Goal: Book appointment/travel/reservation

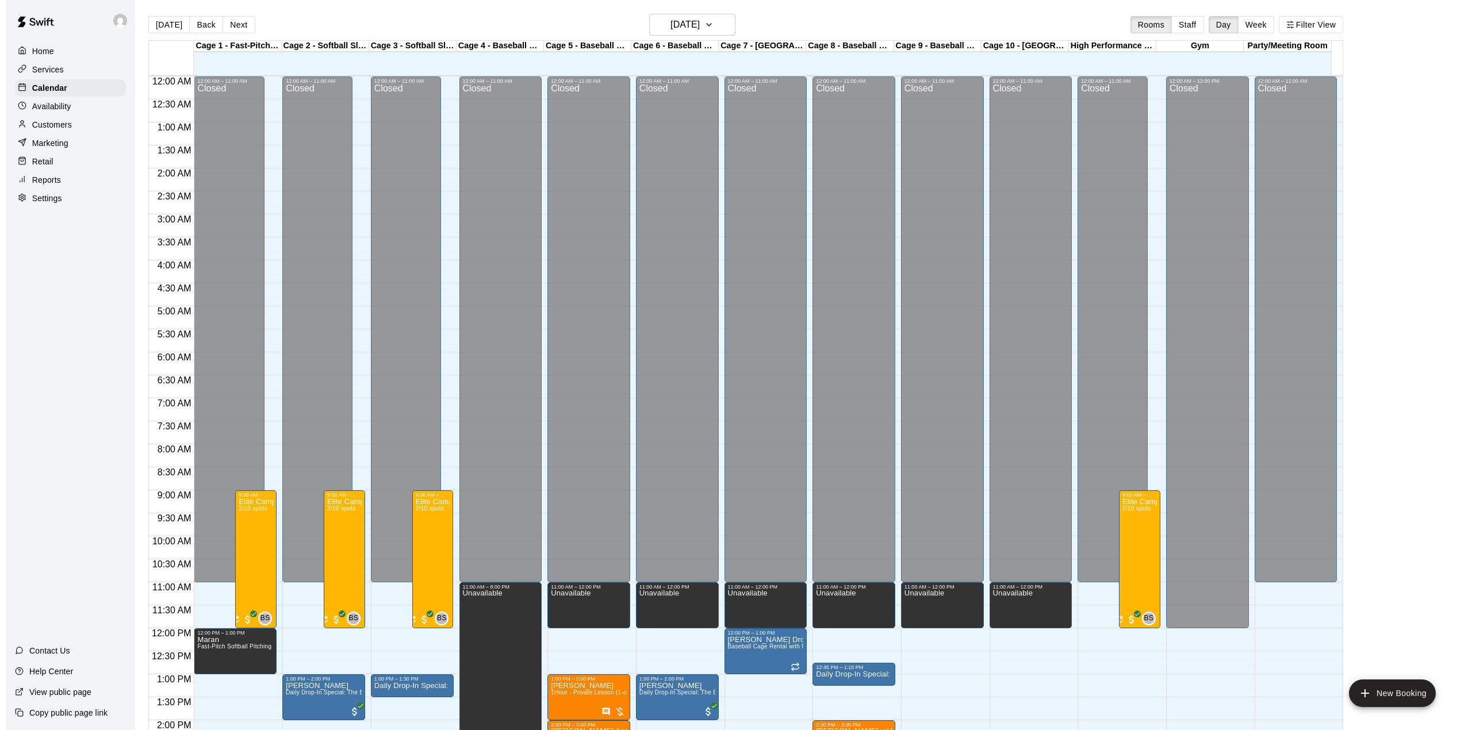
scroll to position [325, 0]
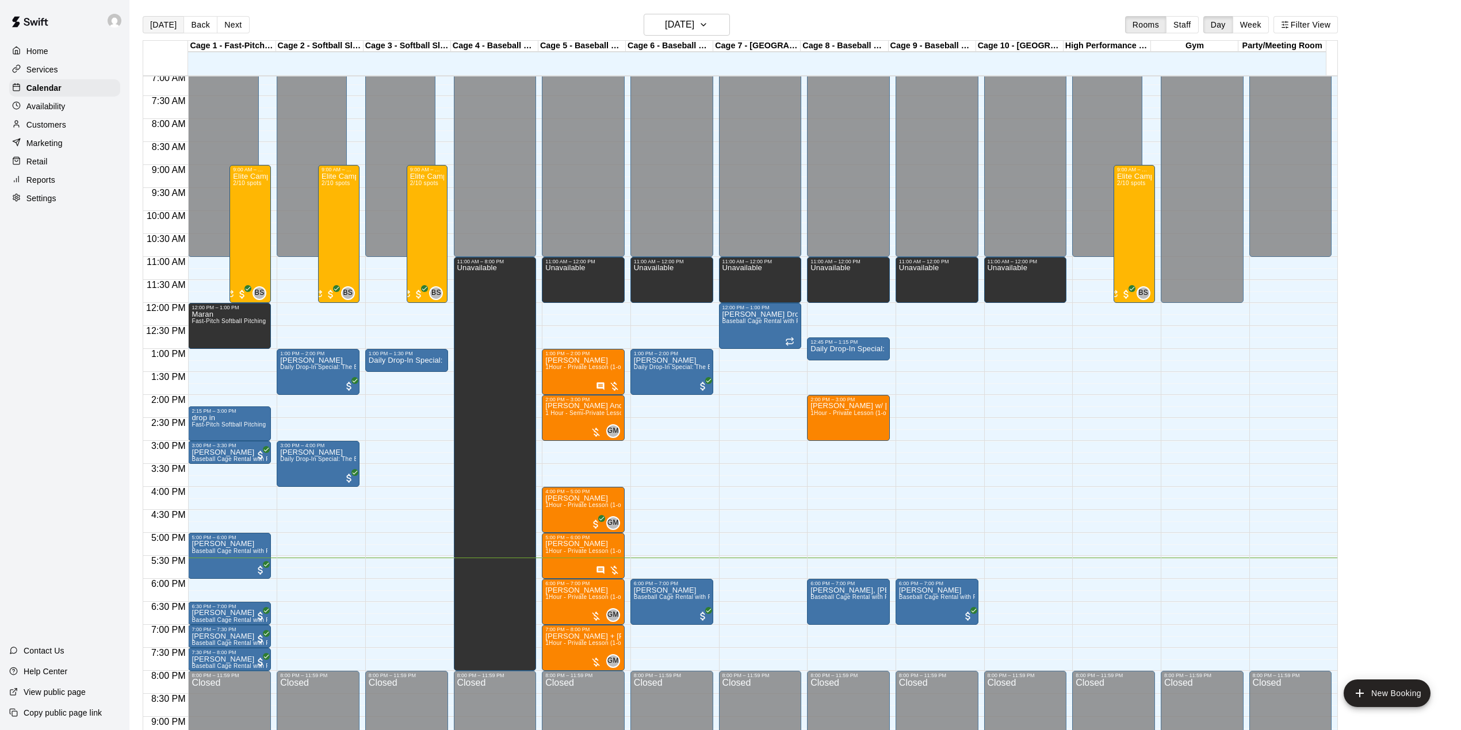
click at [164, 26] on button "[DATE]" at bounding box center [163, 24] width 41 height 17
click at [237, 24] on button "Next" at bounding box center [233, 24] width 32 height 17
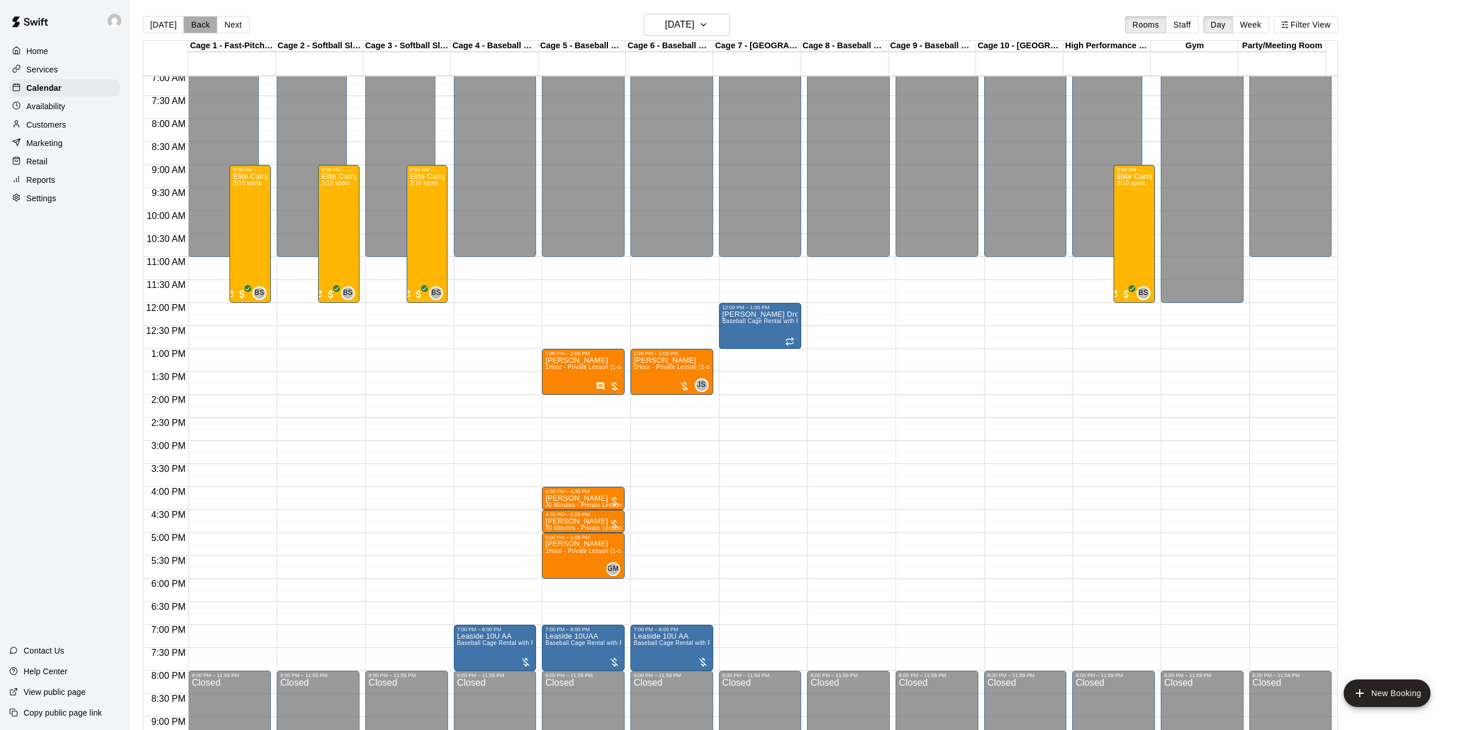
click at [210, 26] on button "Back" at bounding box center [200, 24] width 34 height 17
click at [232, 26] on button "Next" at bounding box center [233, 24] width 32 height 17
click at [235, 25] on button "Next" at bounding box center [233, 24] width 32 height 17
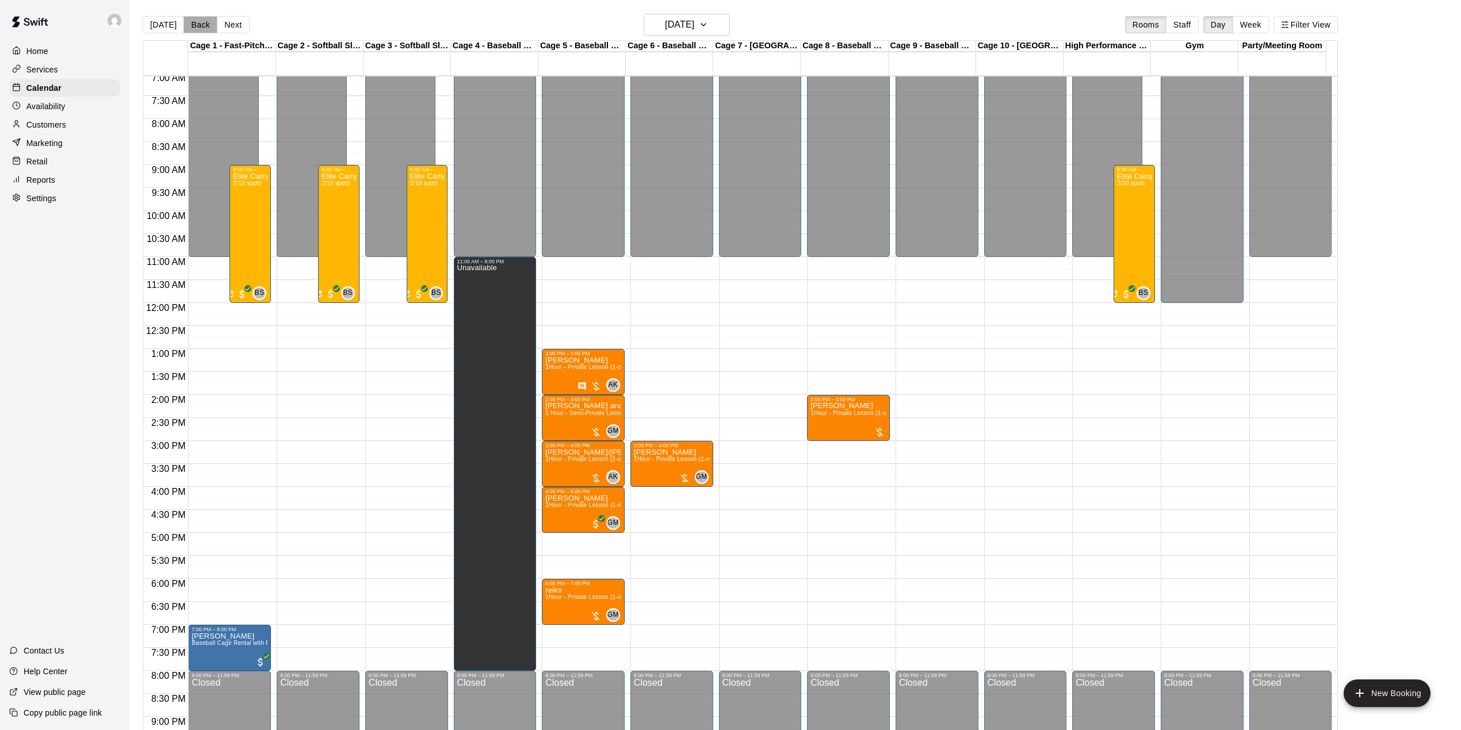
click at [183, 24] on button "Back" at bounding box center [200, 24] width 34 height 17
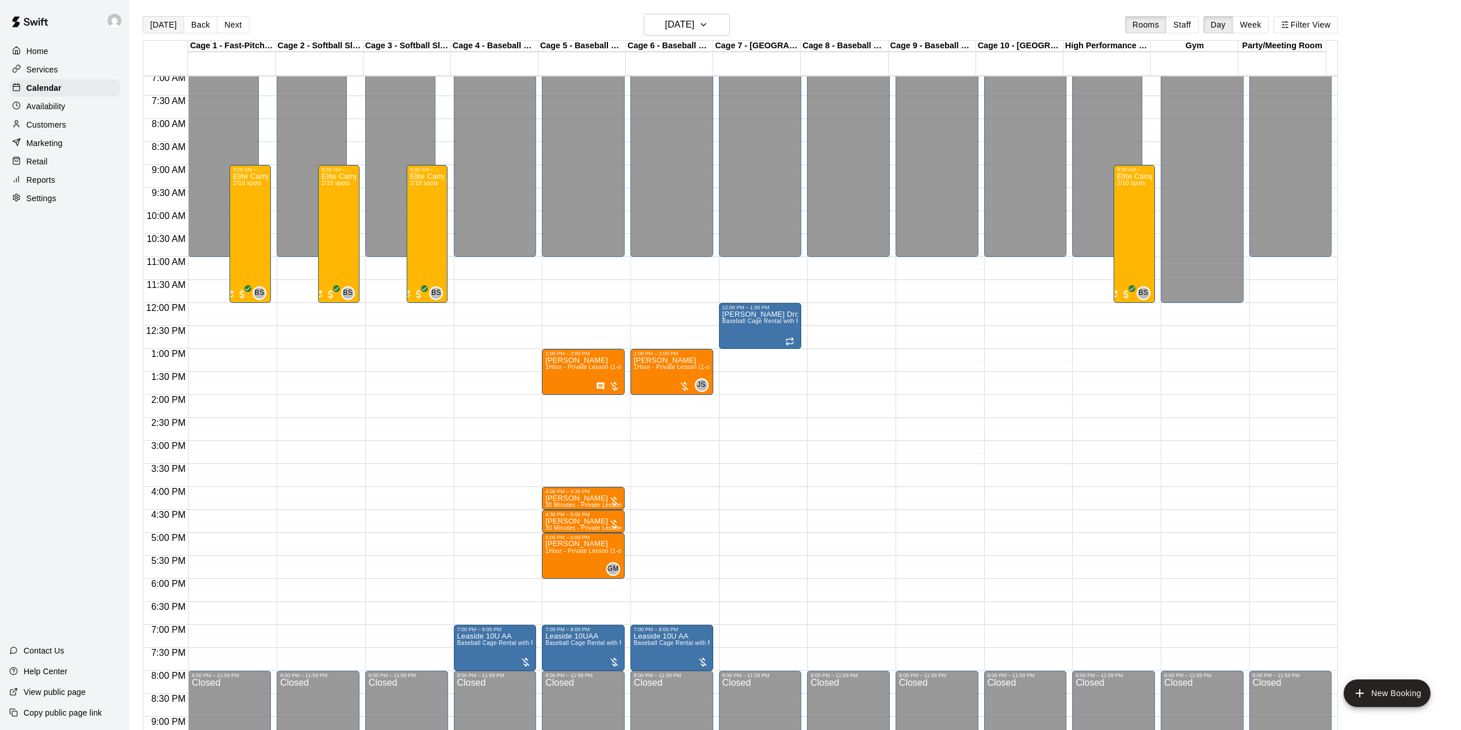
click at [160, 25] on button "[DATE]" at bounding box center [163, 24] width 41 height 17
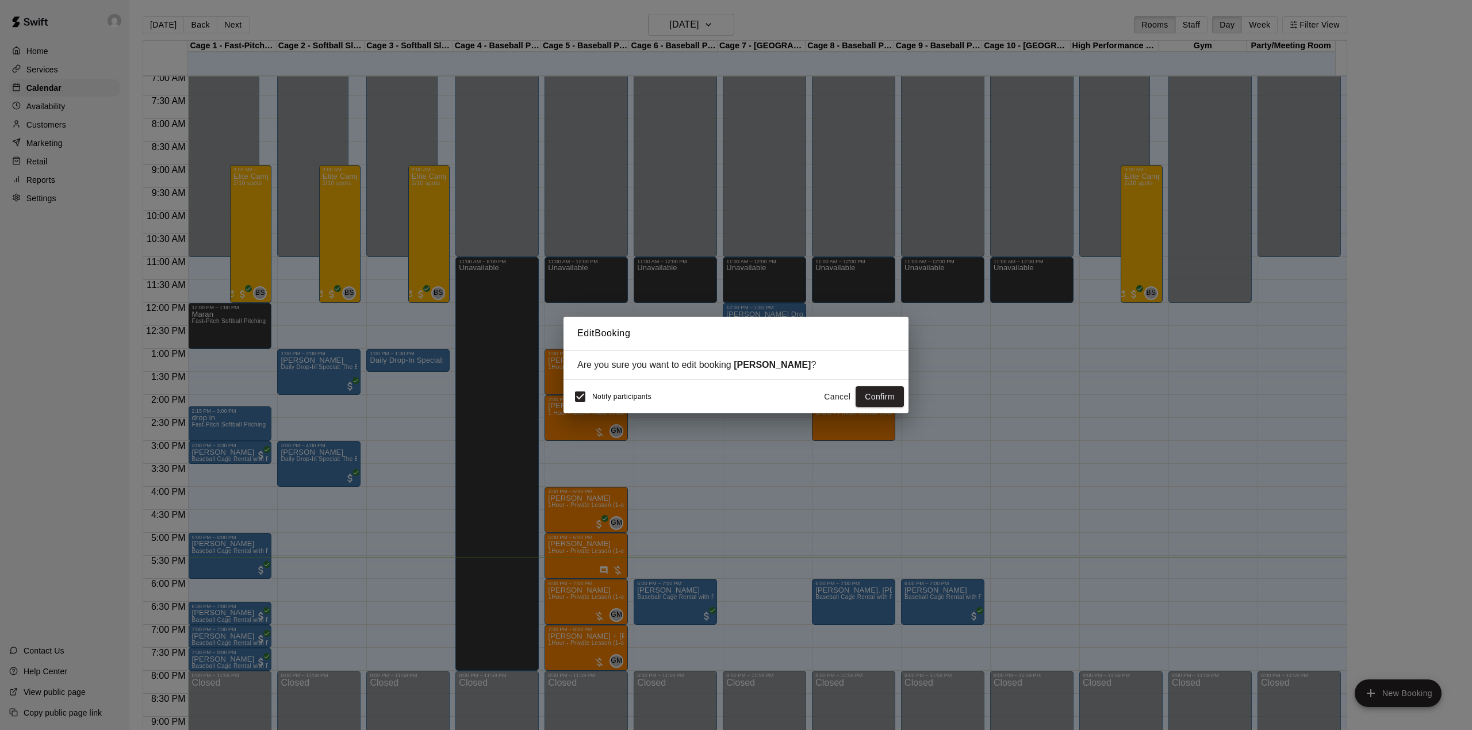
click at [842, 401] on button "Cancel" at bounding box center [837, 396] width 37 height 21
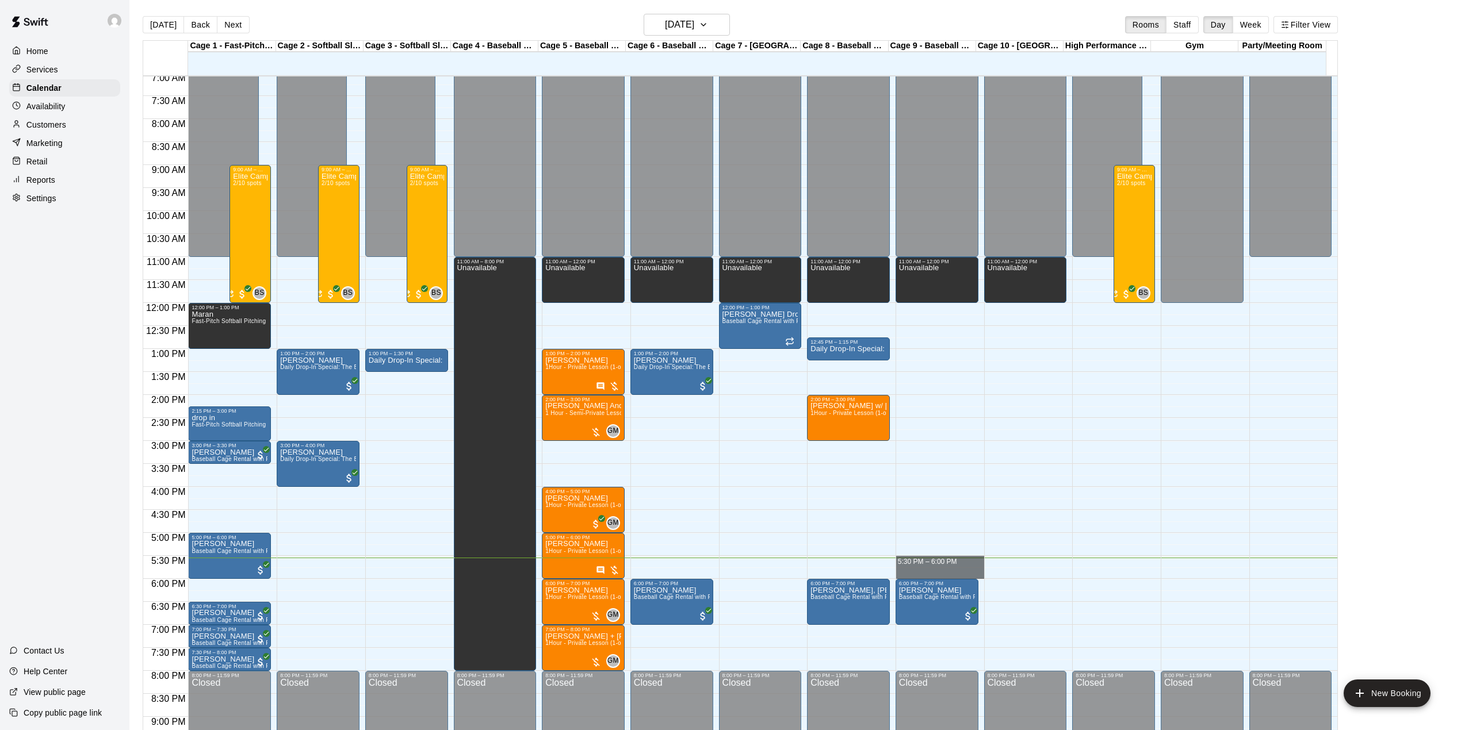
drag, startPoint x: 935, startPoint y: 562, endPoint x: 941, endPoint y: 574, distance: 13.1
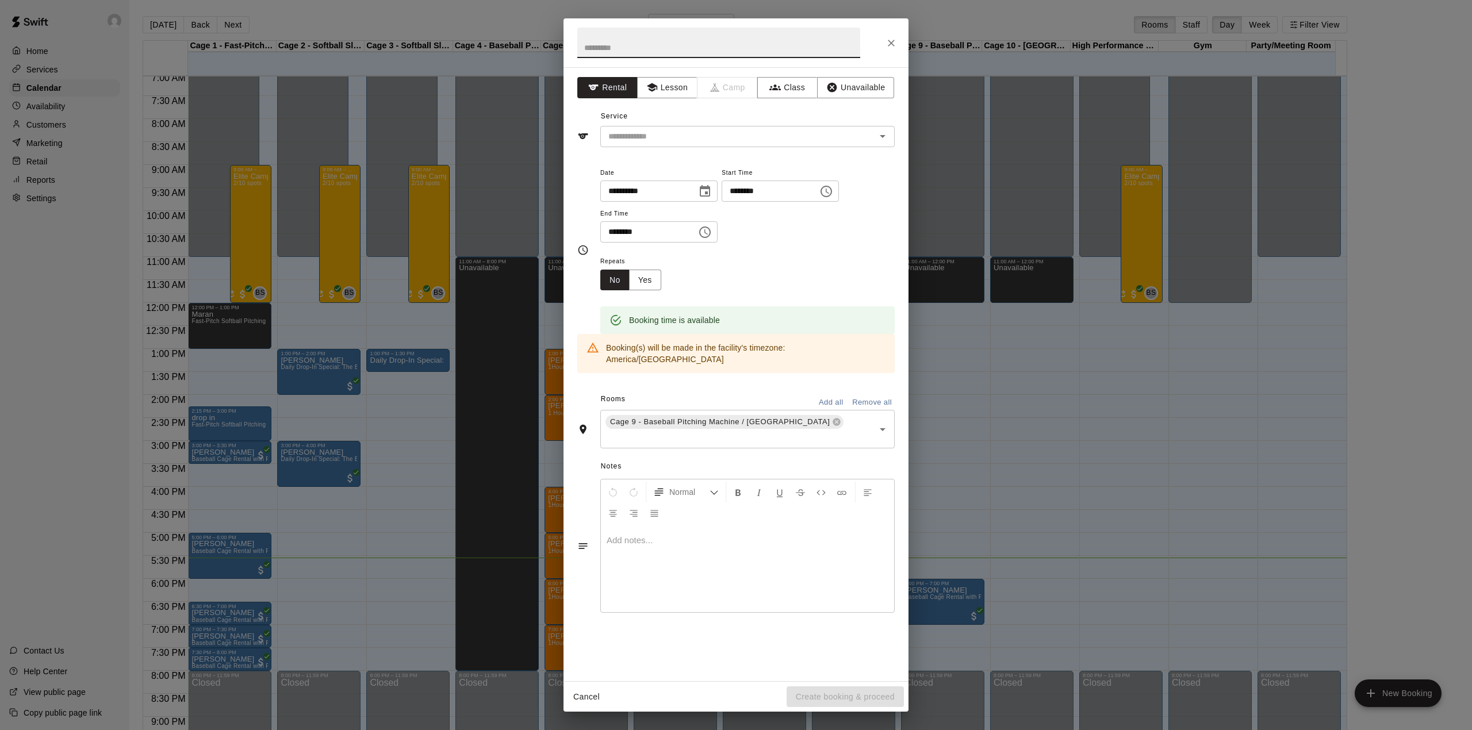
click at [884, 37] on button "Close" at bounding box center [891, 43] width 21 height 21
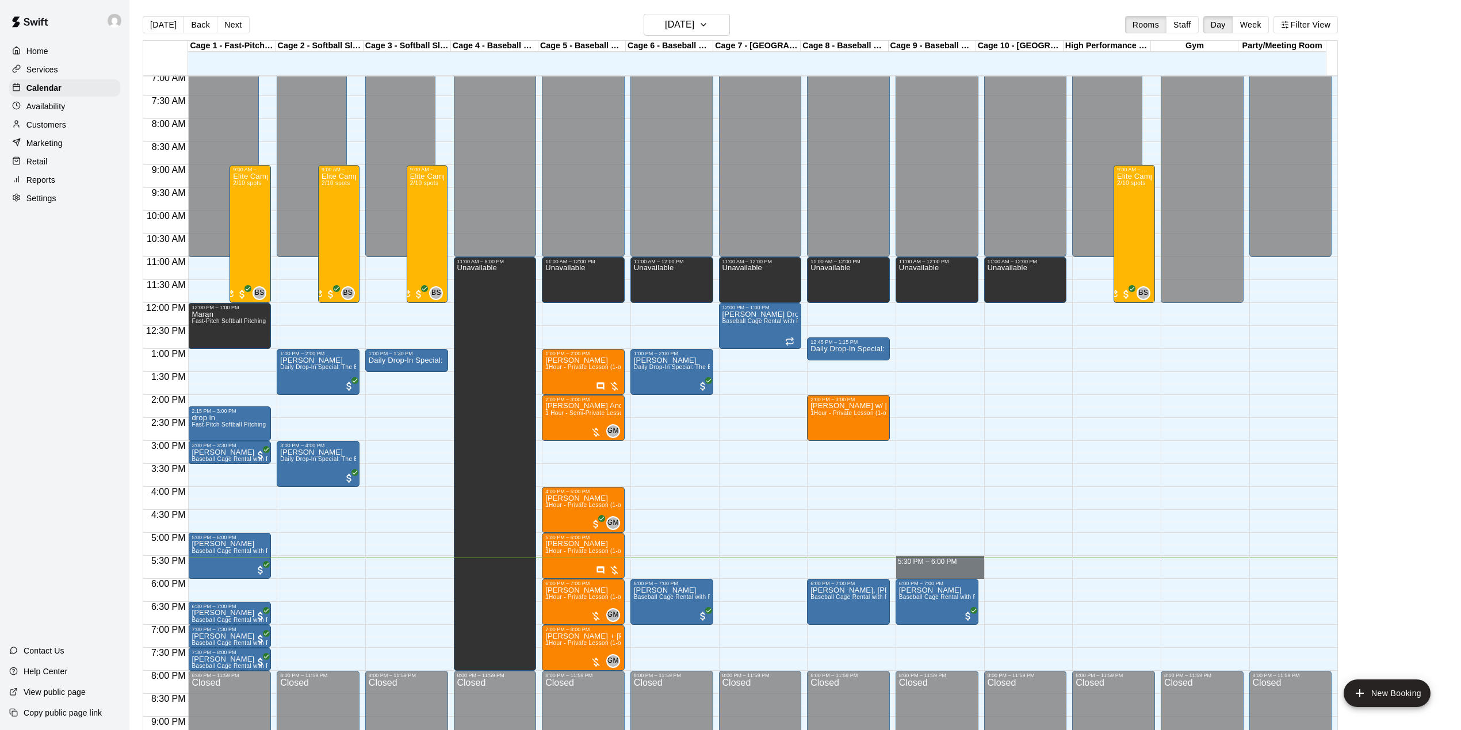
drag, startPoint x: 935, startPoint y: 561, endPoint x: 937, endPoint y: 577, distance: 16.3
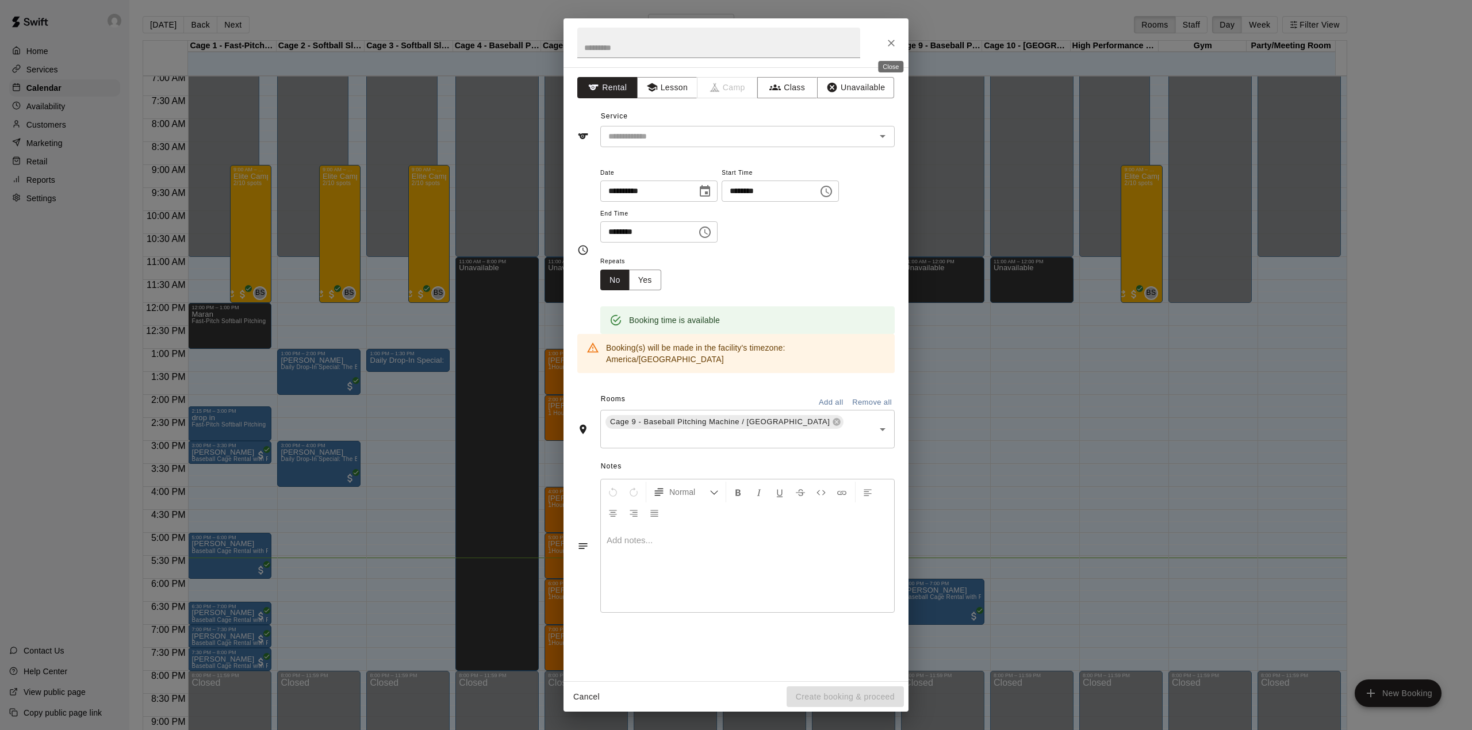
click at [899, 35] on div at bounding box center [736, 42] width 345 height 49
click at [888, 44] on icon "Close" at bounding box center [892, 43] width 12 height 12
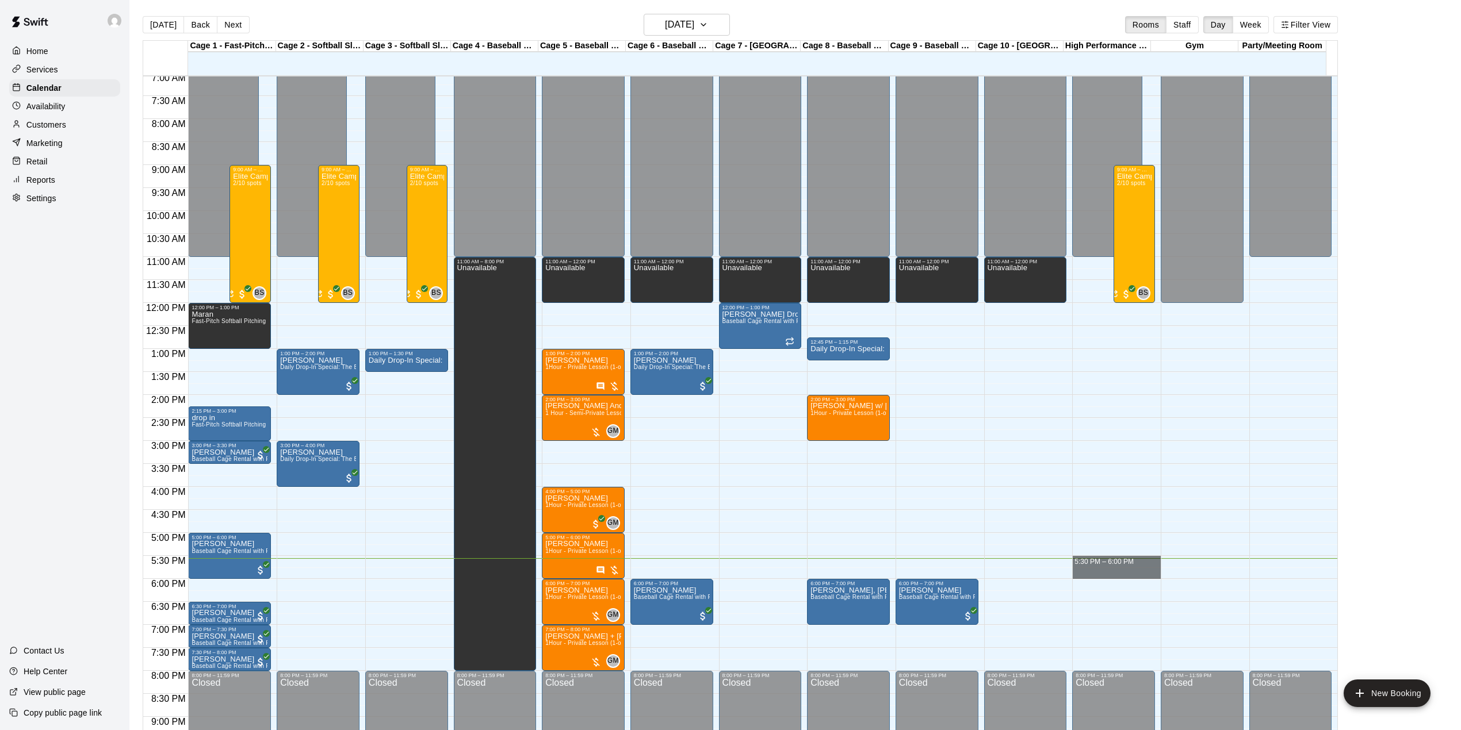
drag, startPoint x: 1096, startPoint y: 562, endPoint x: 1136, endPoint y: 574, distance: 42.0
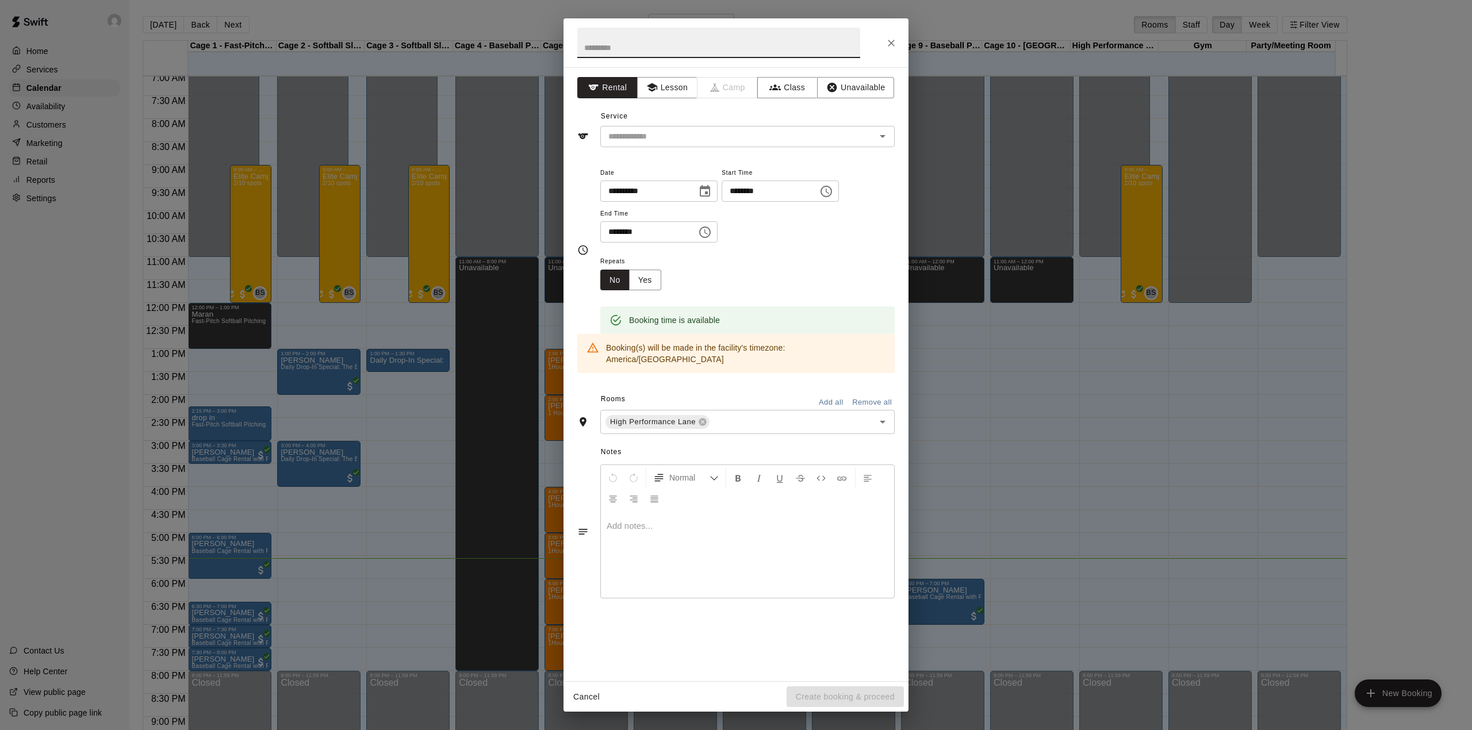
click at [893, 44] on icon "Close" at bounding box center [891, 43] width 7 height 7
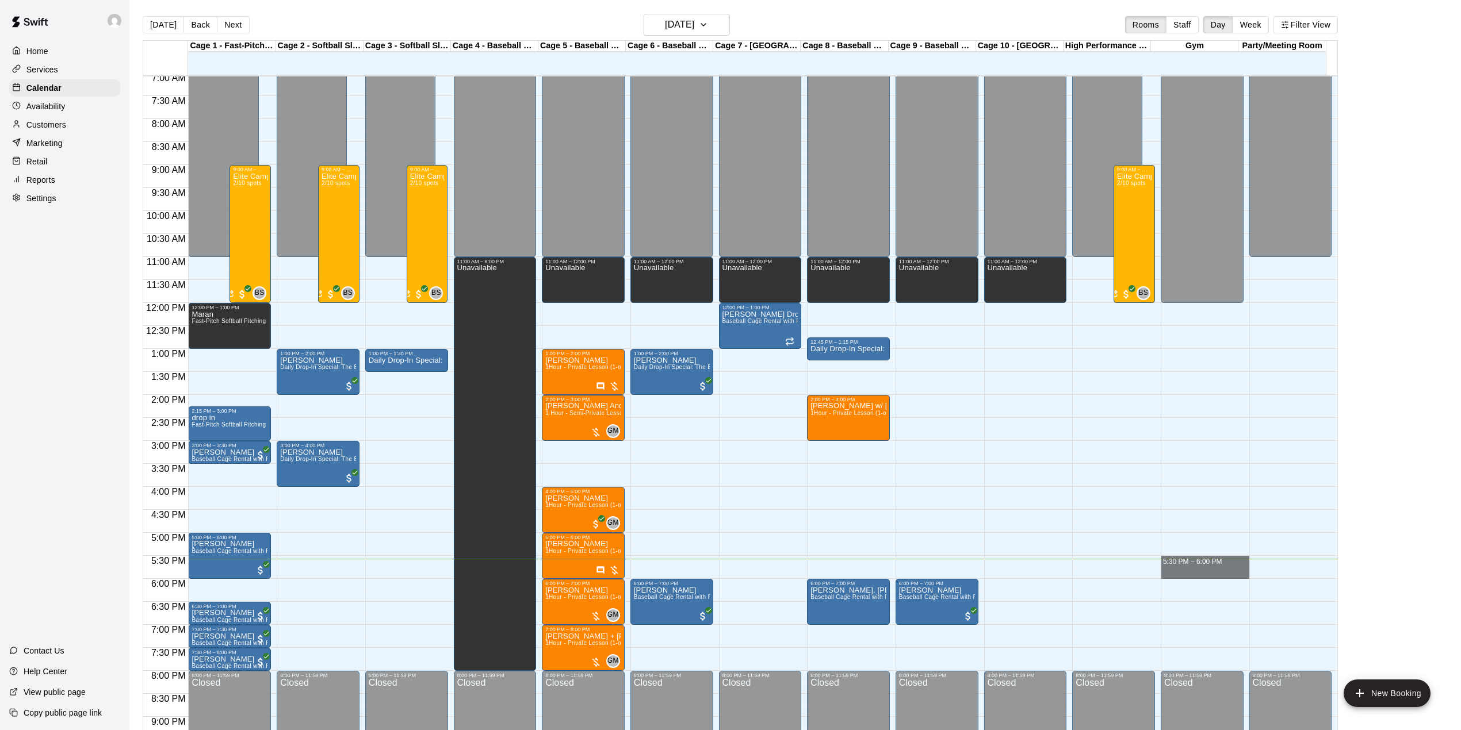
drag, startPoint x: 1187, startPoint y: 564, endPoint x: 1187, endPoint y: 573, distance: 9.8
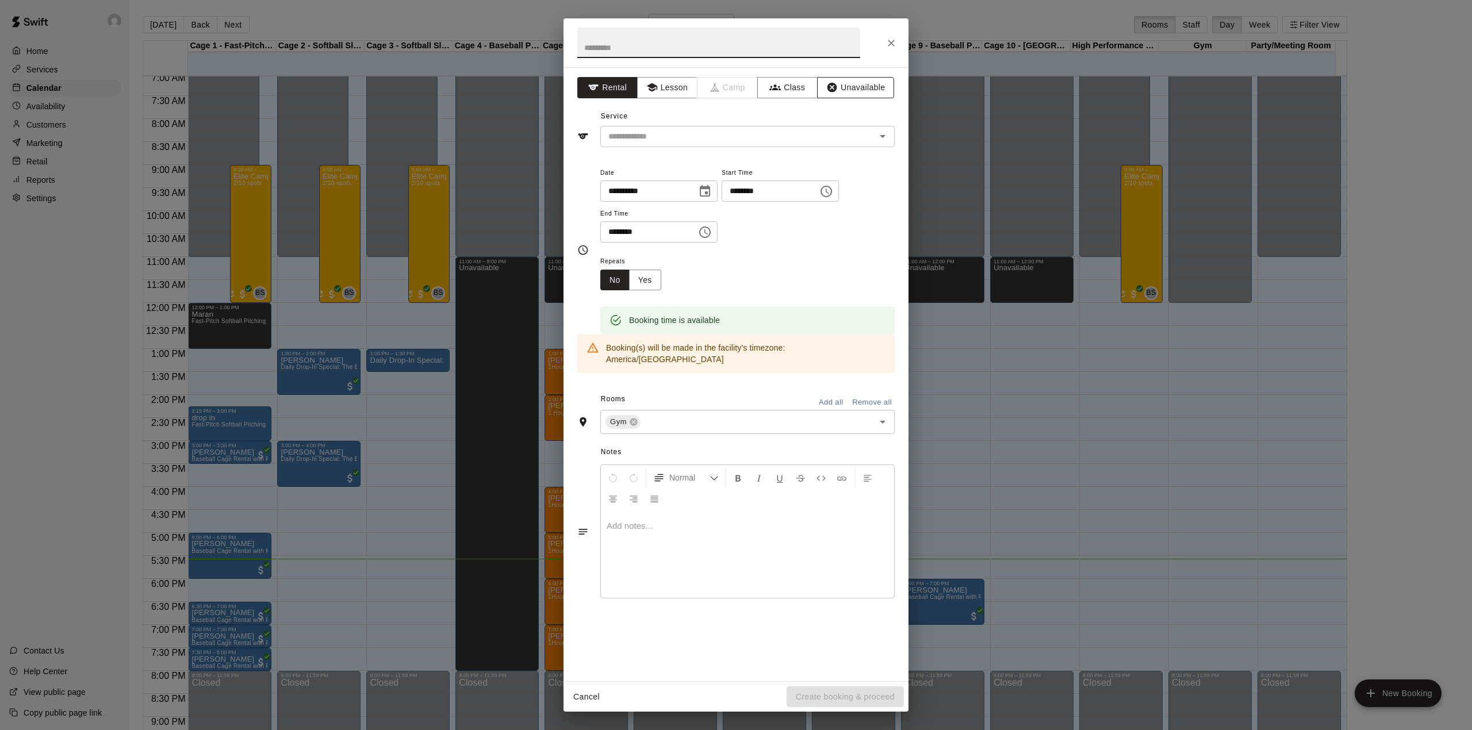
click at [838, 83] on button "Unavailable" at bounding box center [855, 87] width 77 height 21
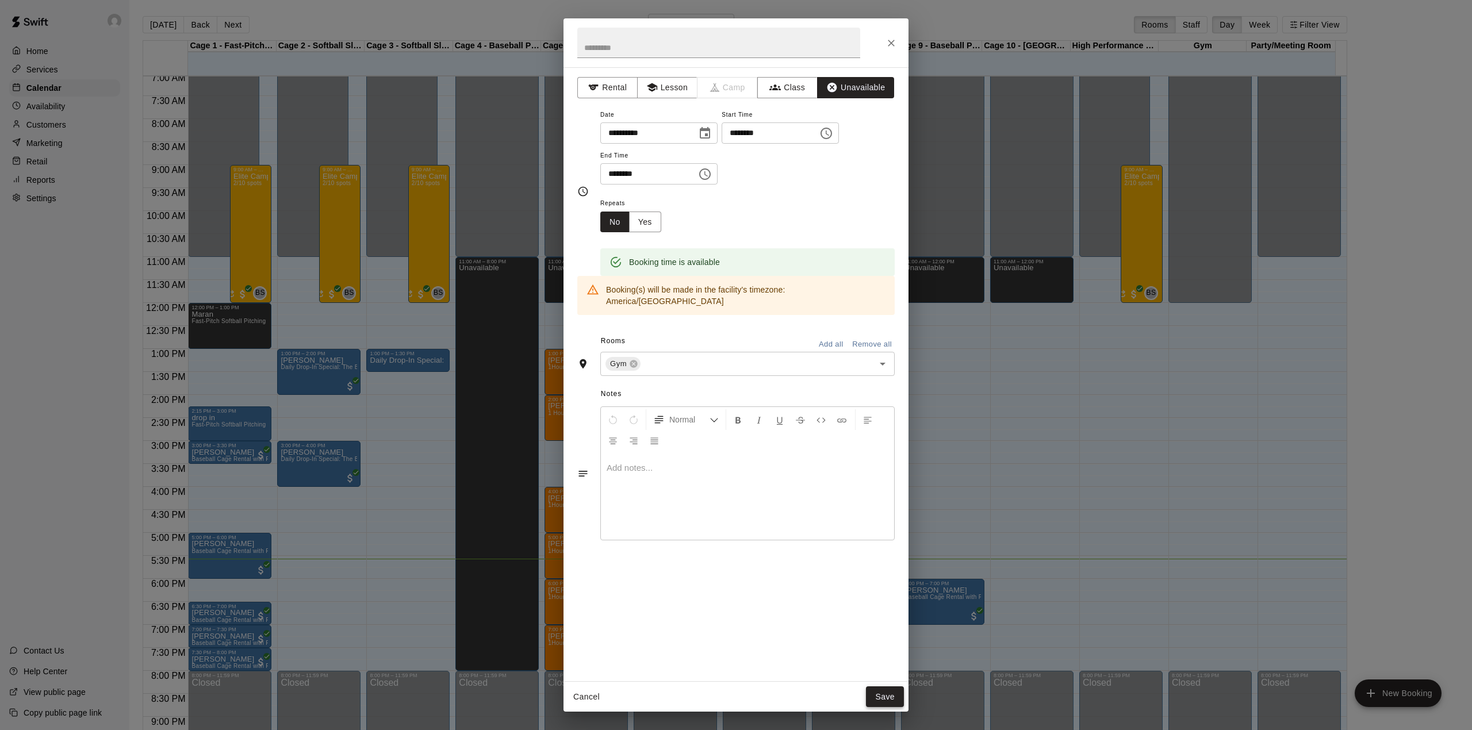
click at [881, 696] on button "Save" at bounding box center [885, 697] width 38 height 21
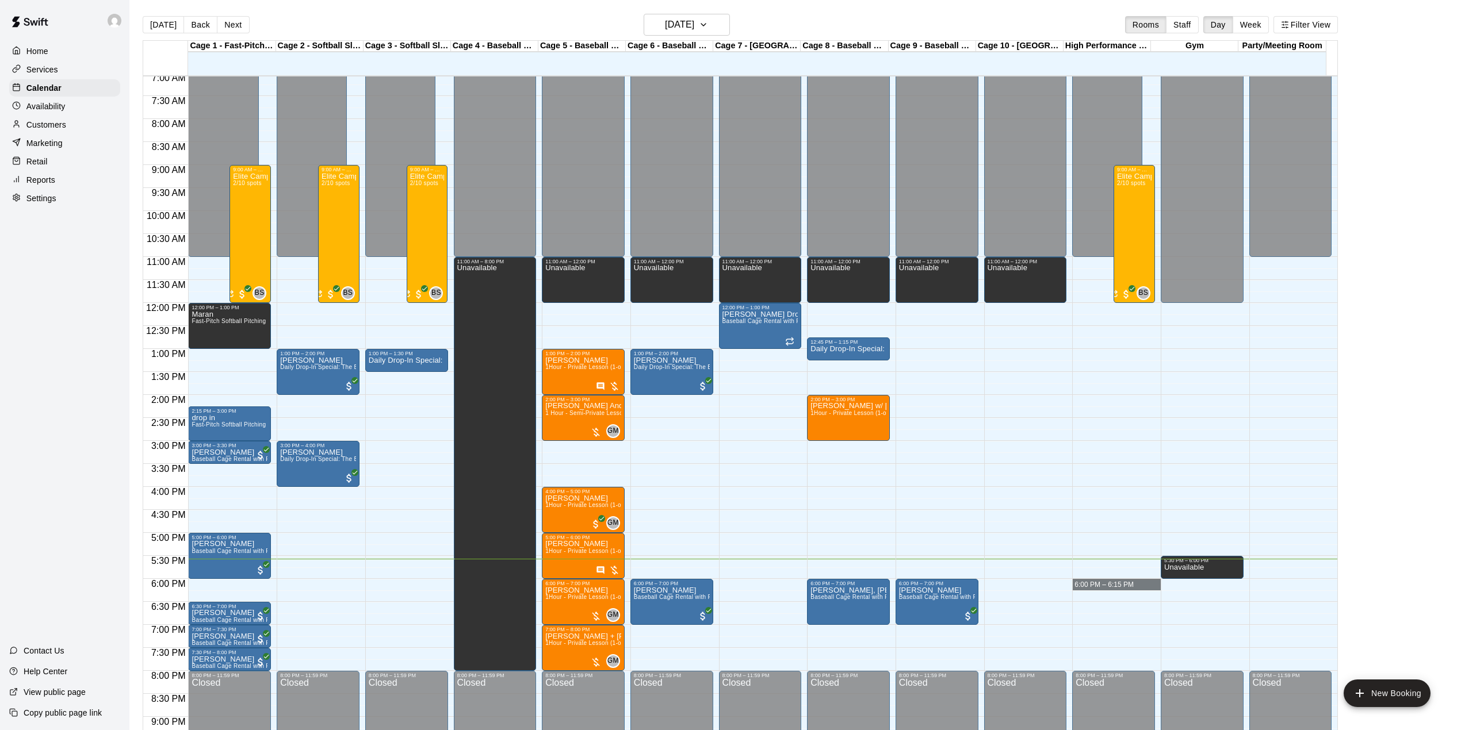
drag, startPoint x: 1104, startPoint y: 582, endPoint x: 1105, endPoint y: 590, distance: 8.1
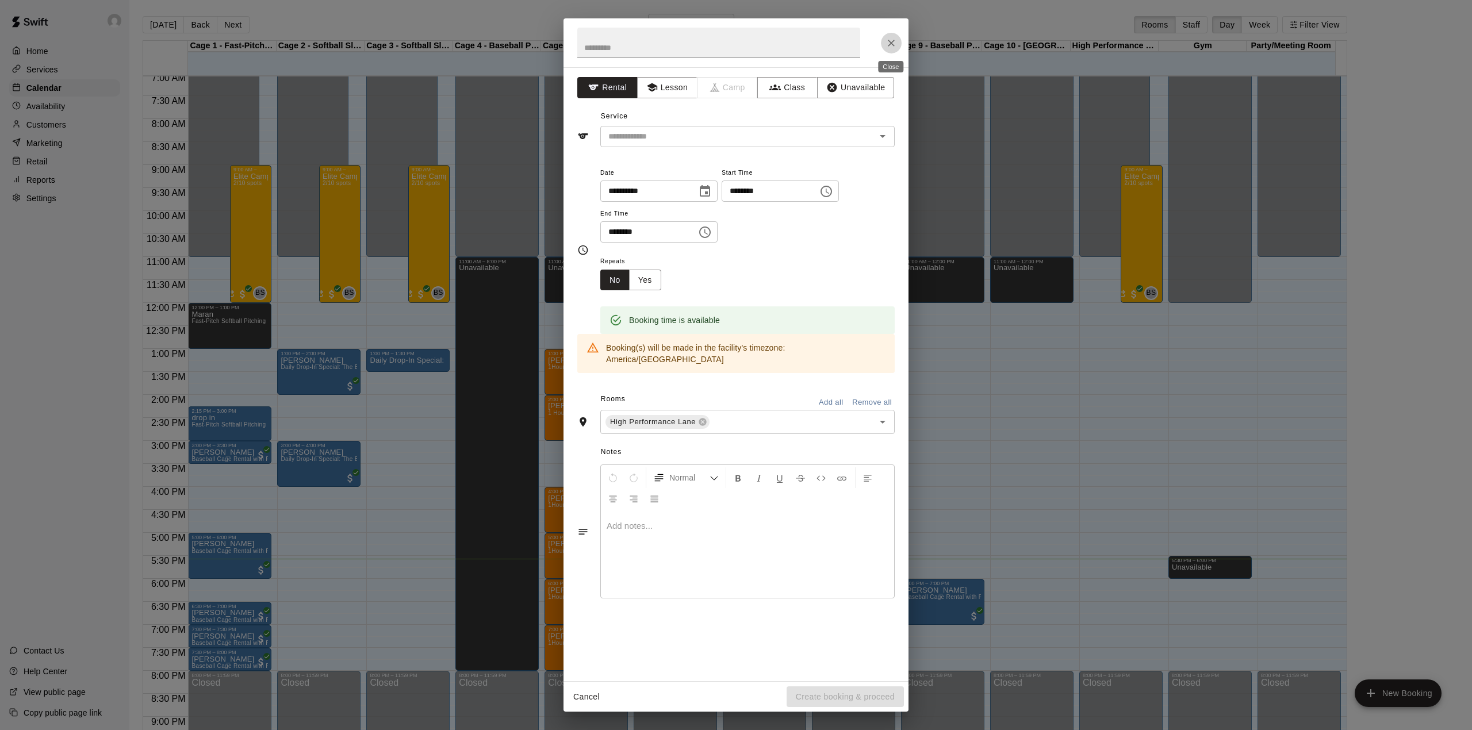
click at [887, 41] on icon "Close" at bounding box center [892, 43] width 12 height 12
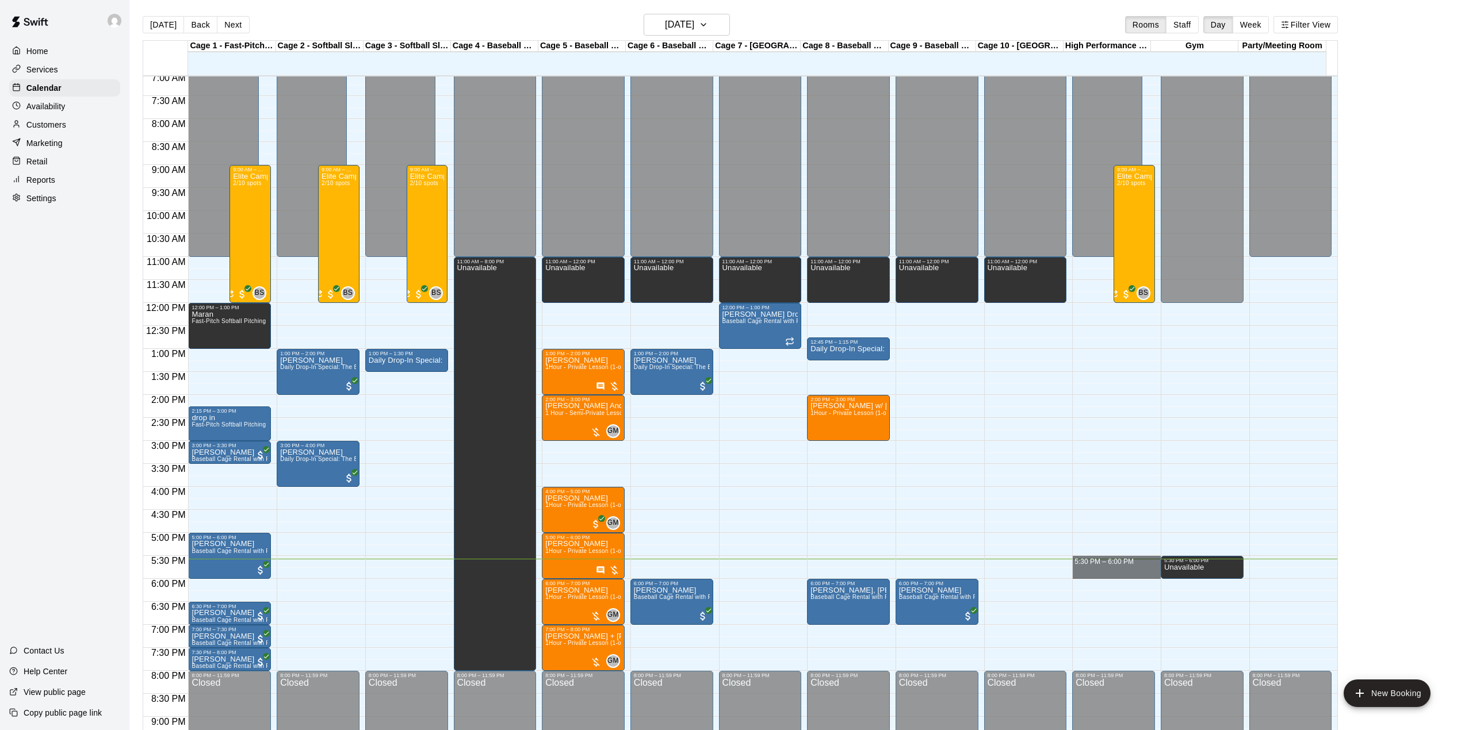
drag, startPoint x: 1109, startPoint y: 562, endPoint x: 1116, endPoint y: 577, distance: 16.8
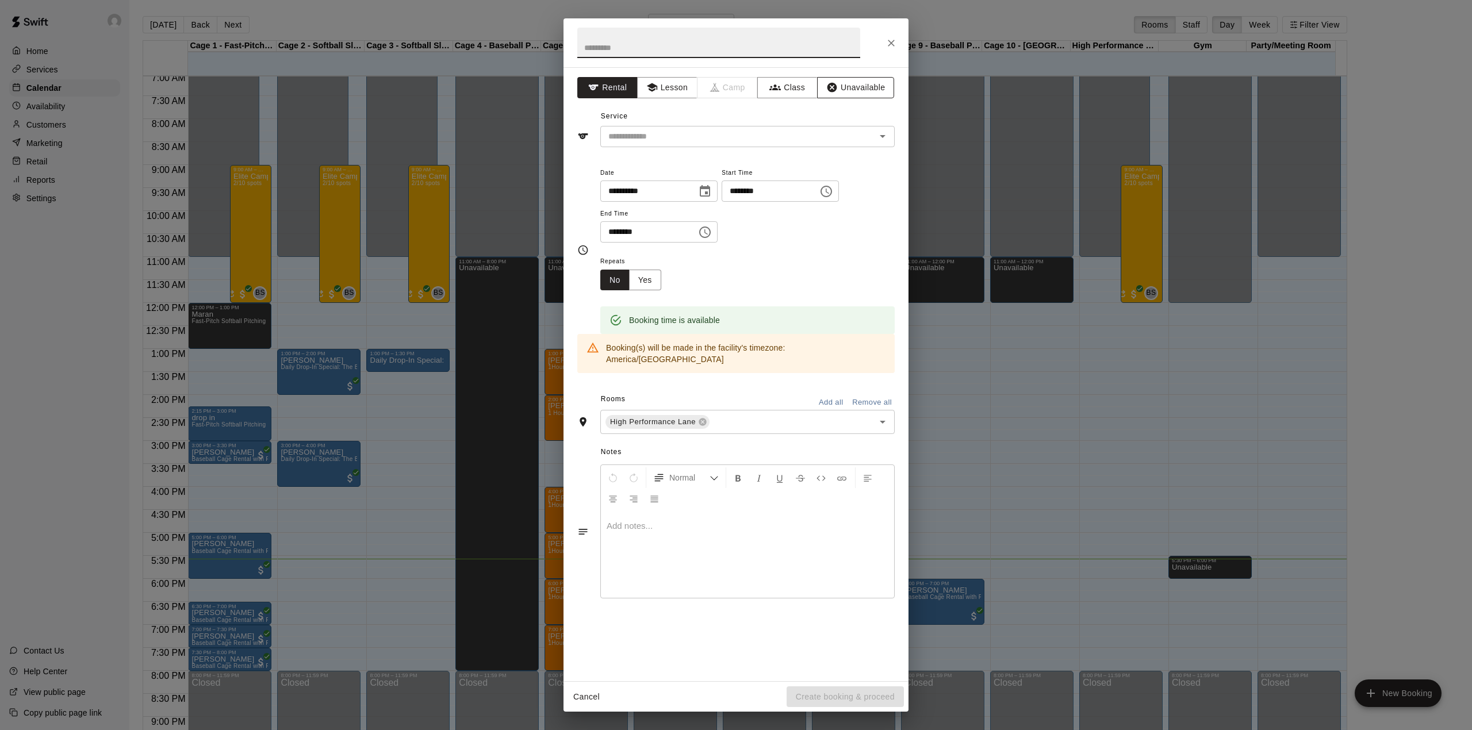
click at [861, 86] on button "Unavailable" at bounding box center [855, 87] width 77 height 21
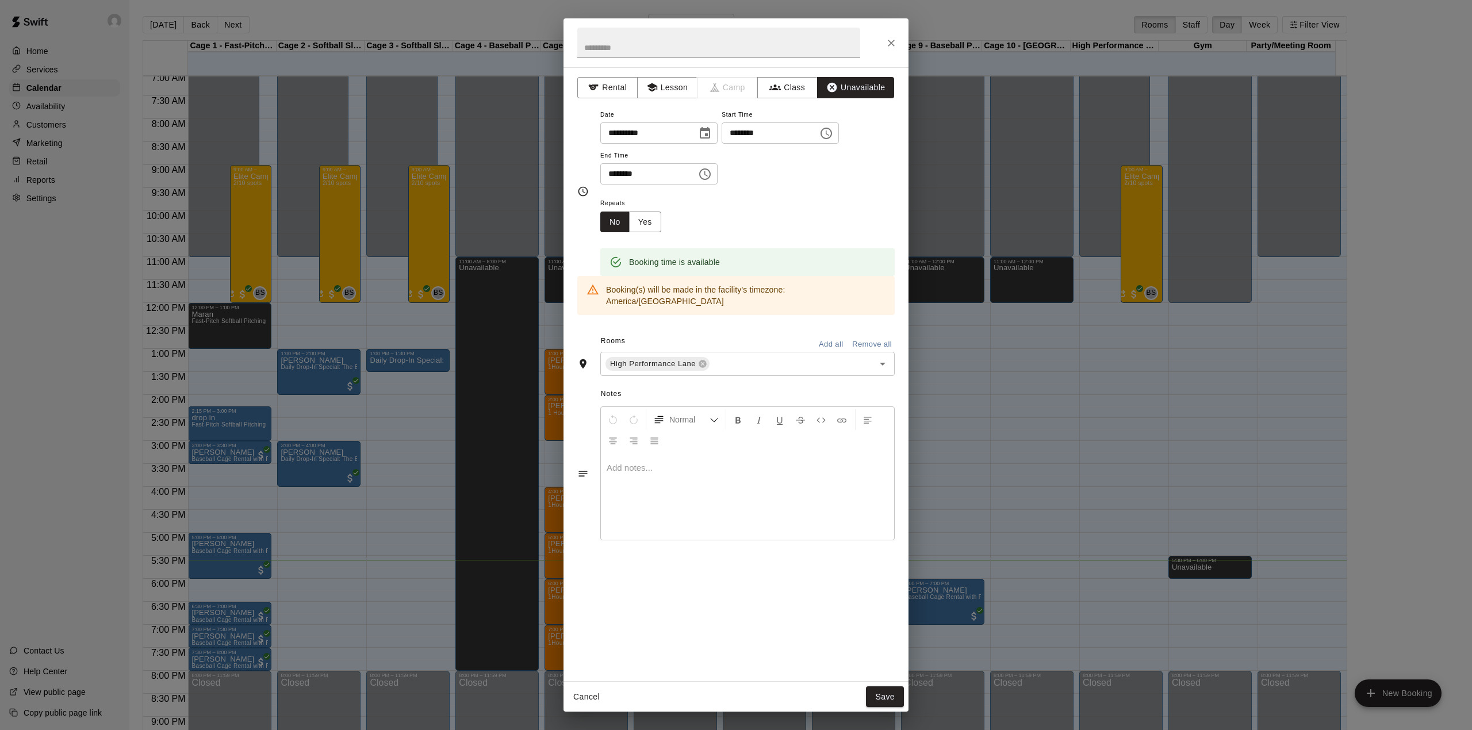
click at [883, 684] on div "Cancel Save" at bounding box center [736, 697] width 345 height 30
click at [883, 693] on button "Save" at bounding box center [885, 697] width 38 height 21
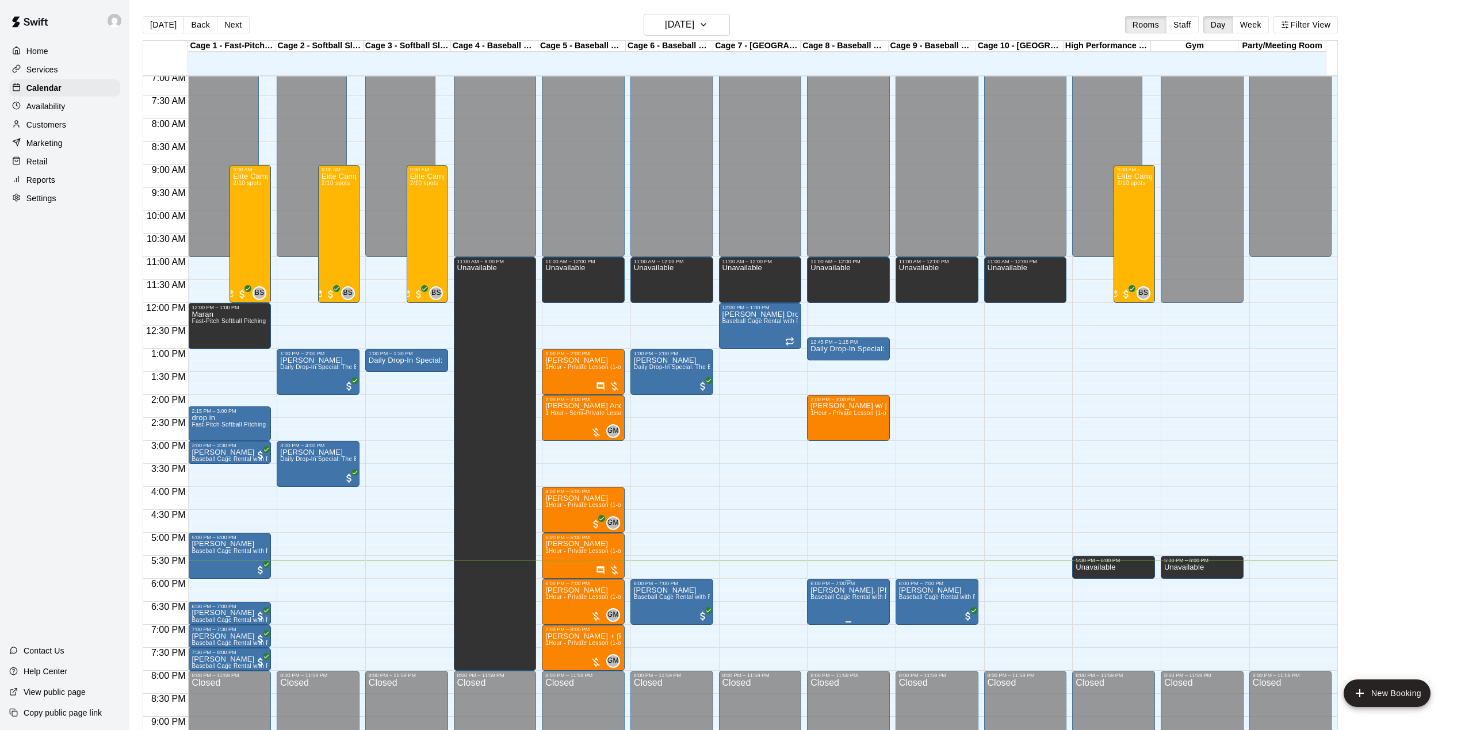
click at [858, 600] on span "Baseball Cage Rental with Pitching Machine (4 People Maximum!)" at bounding box center [900, 597] width 181 height 6
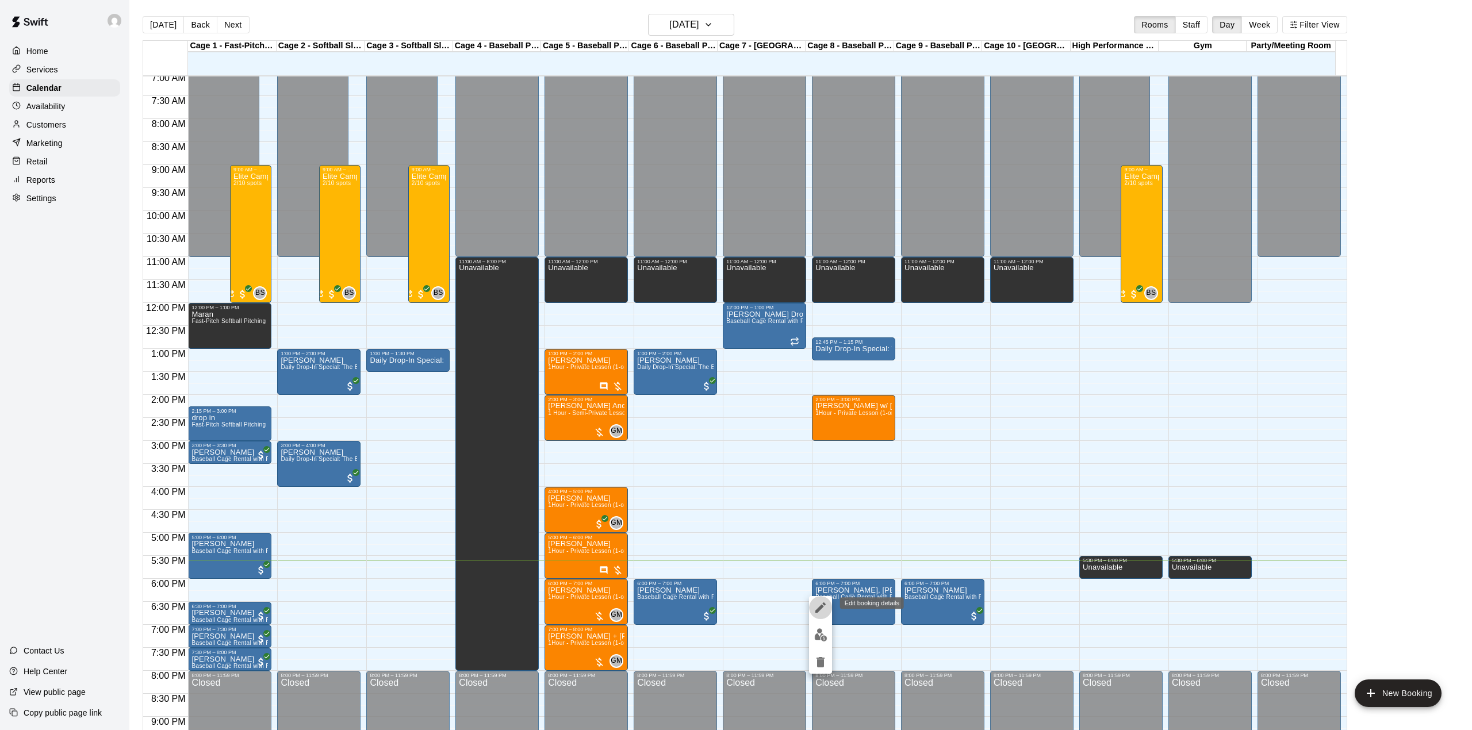
click at [815, 608] on icon "edit" at bounding box center [821, 608] width 14 height 14
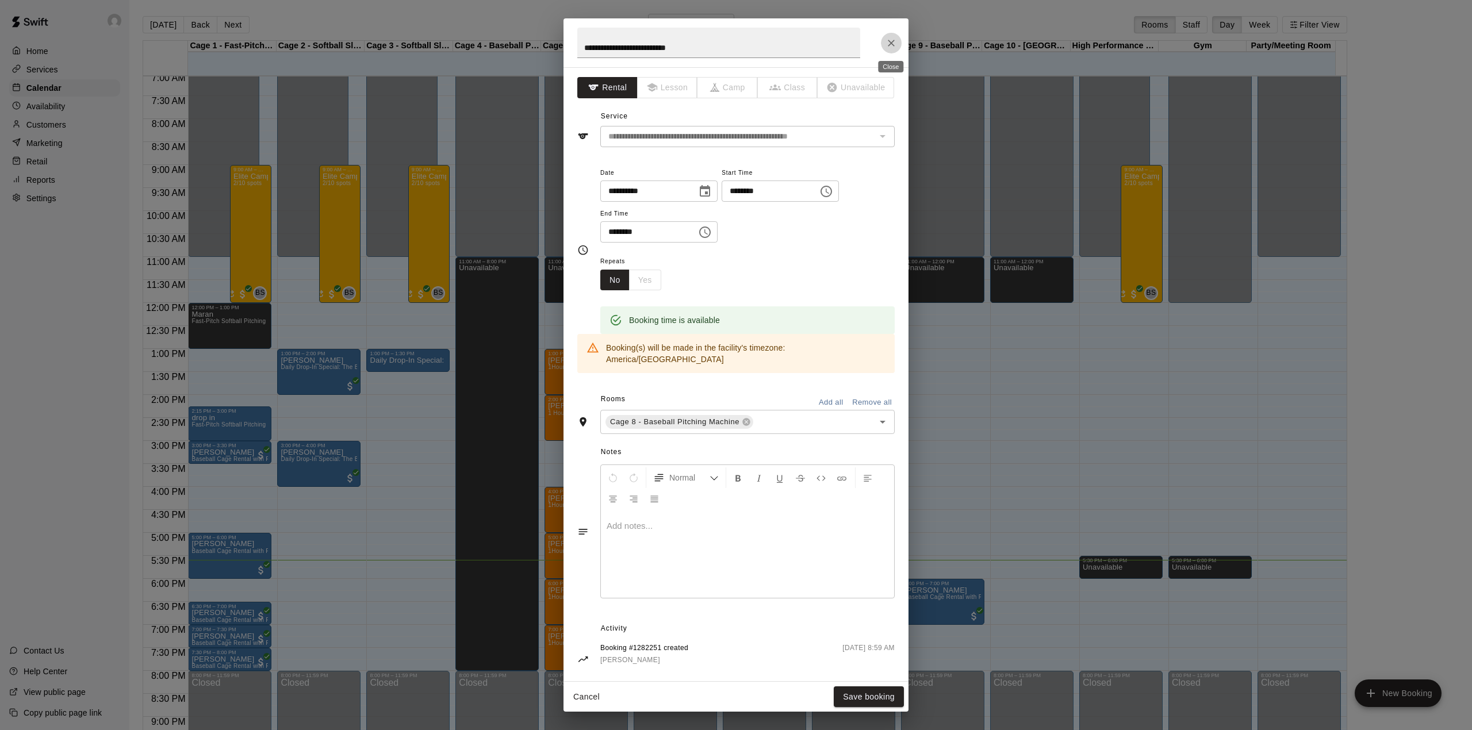
drag, startPoint x: 895, startPoint y: 44, endPoint x: 857, endPoint y: 445, distance: 402.6
click at [897, 45] on button "Close" at bounding box center [891, 43] width 21 height 21
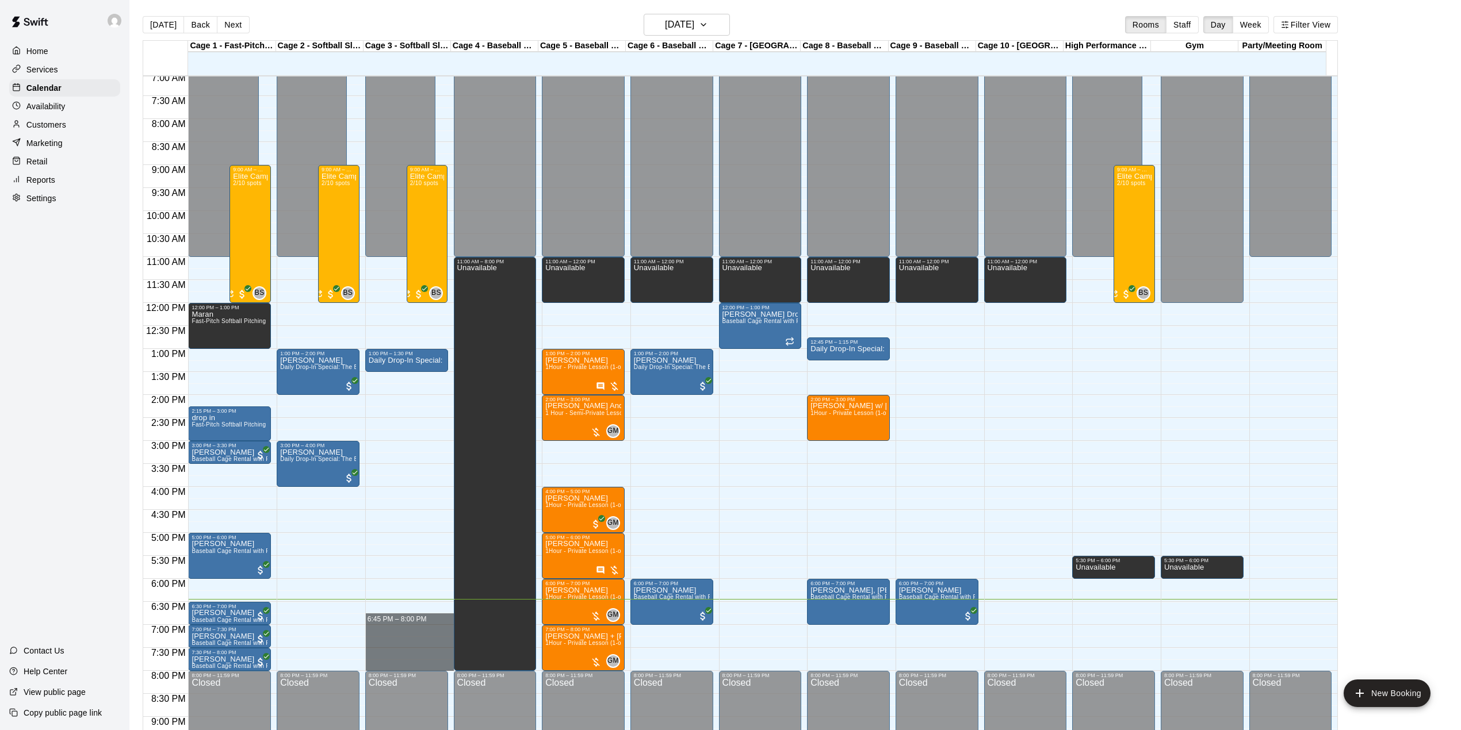
drag, startPoint x: 411, startPoint y: 626, endPoint x: 420, endPoint y: 668, distance: 43.0
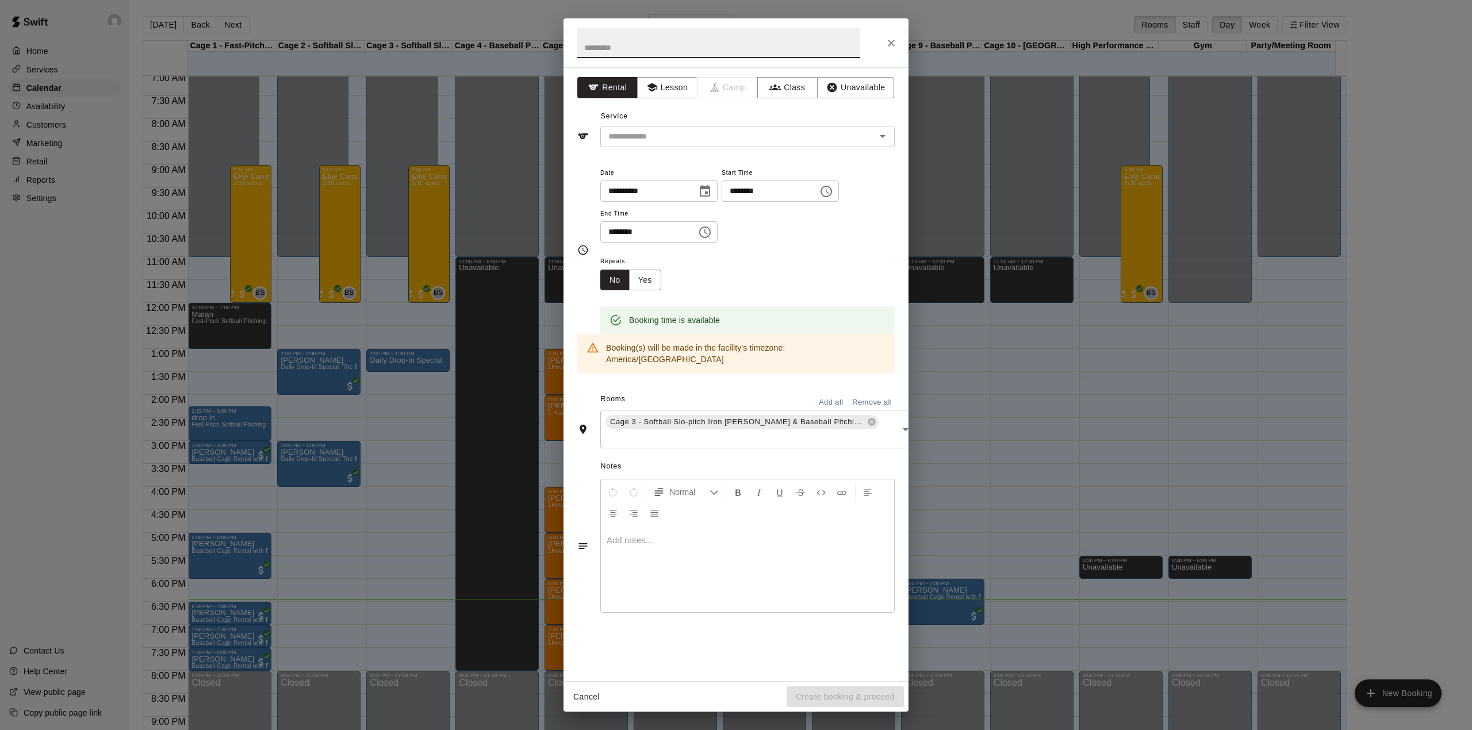
click at [833, 191] on icon "Choose time, selected time is 6:45 PM" at bounding box center [826, 192] width 14 height 14
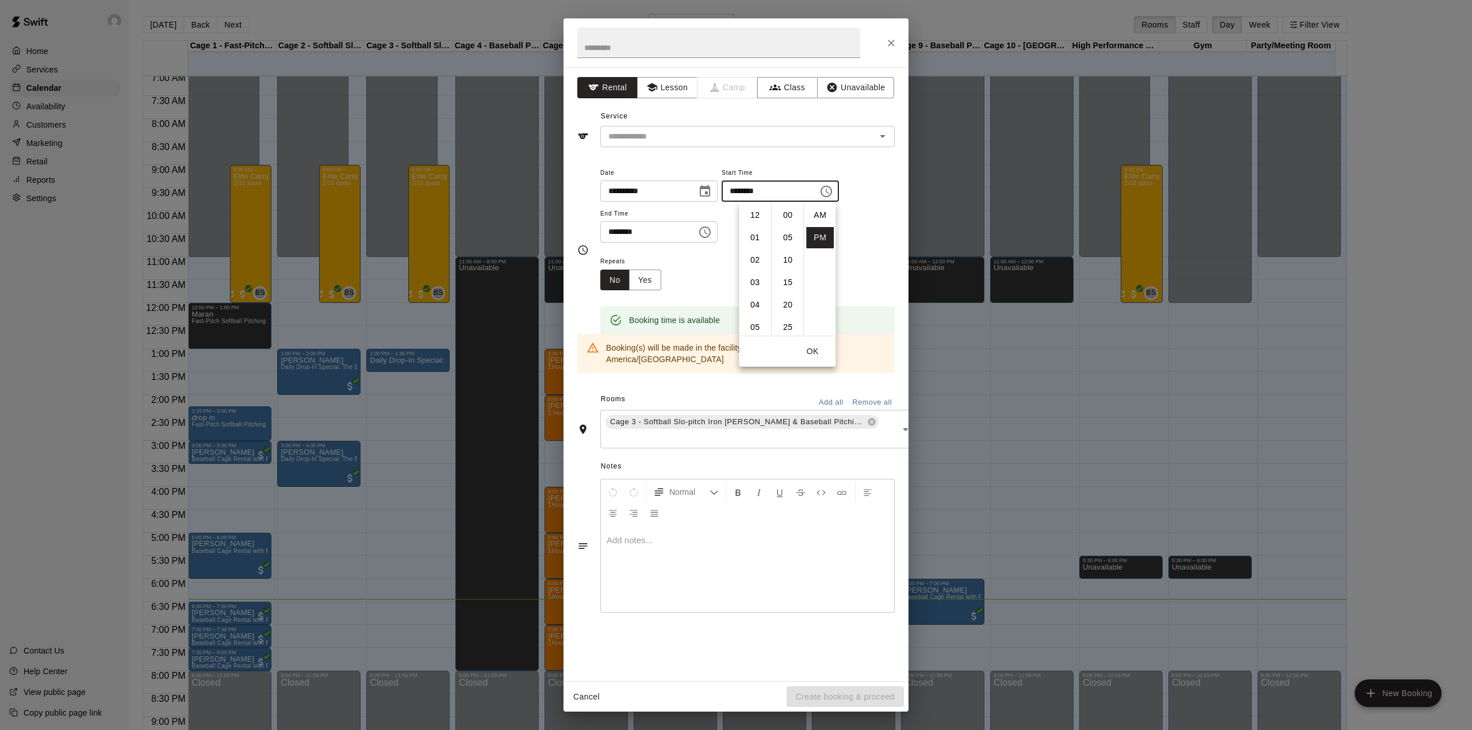
scroll to position [21, 0]
click at [750, 232] on li "07" at bounding box center [755, 237] width 28 height 21
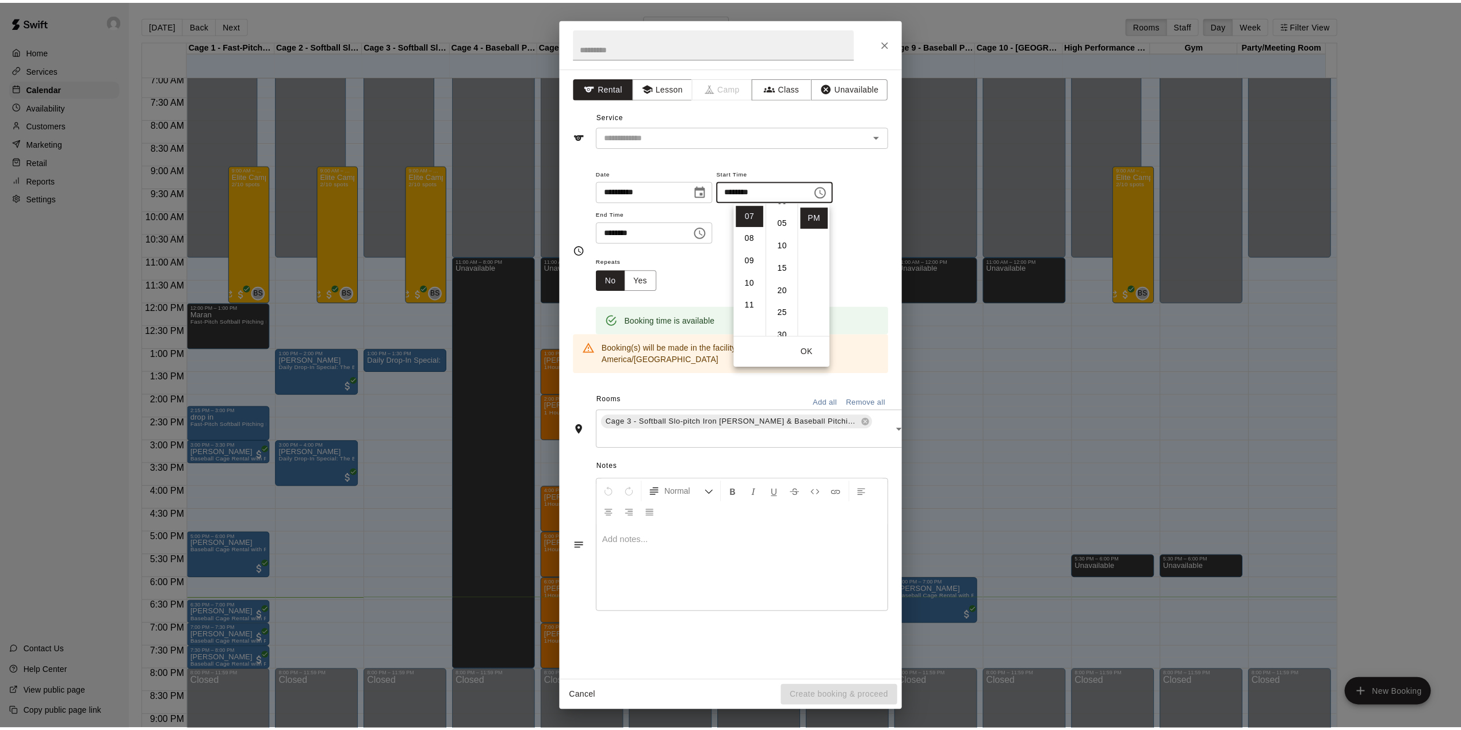
scroll to position [0, 0]
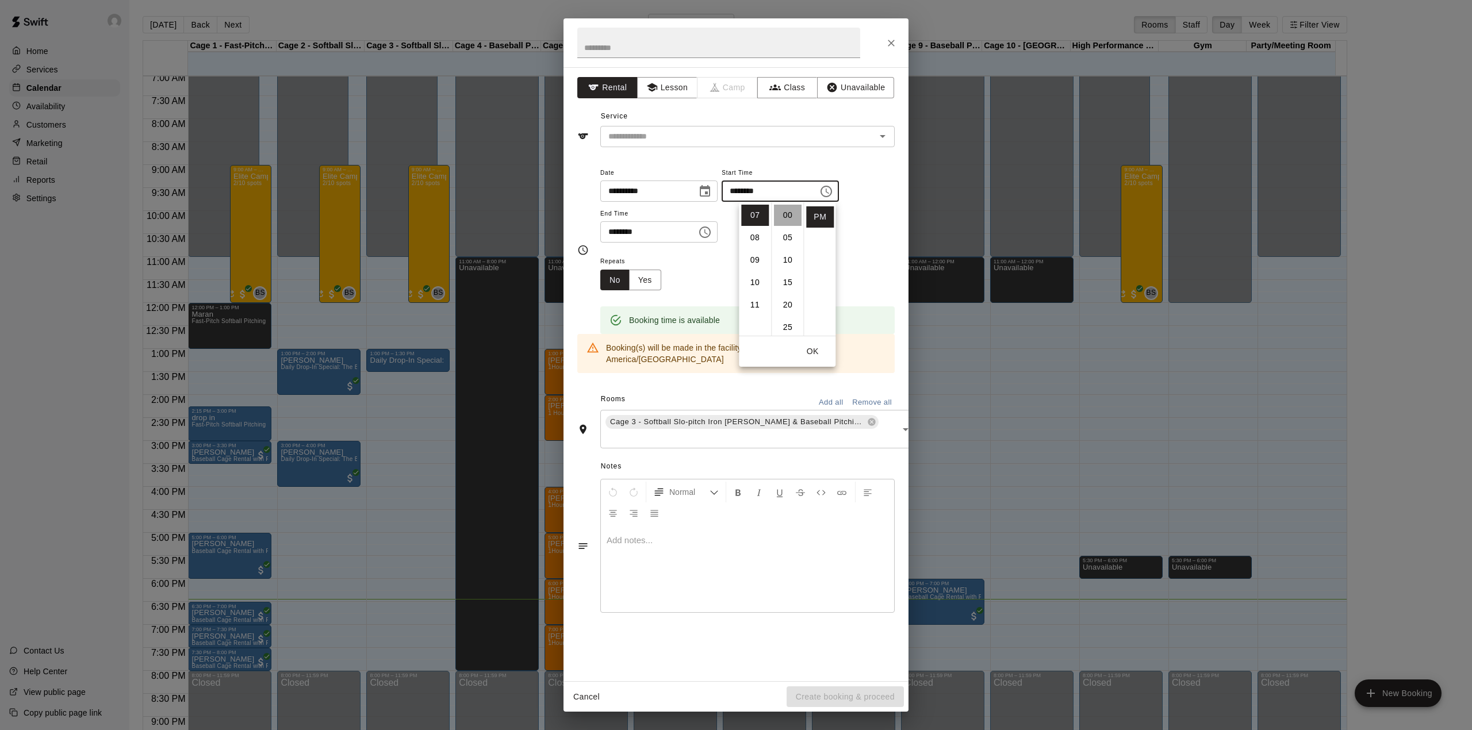
click at [787, 214] on li "00" at bounding box center [788, 215] width 28 height 21
type input "********"
click at [622, 40] on input "text" at bounding box center [718, 43] width 283 height 30
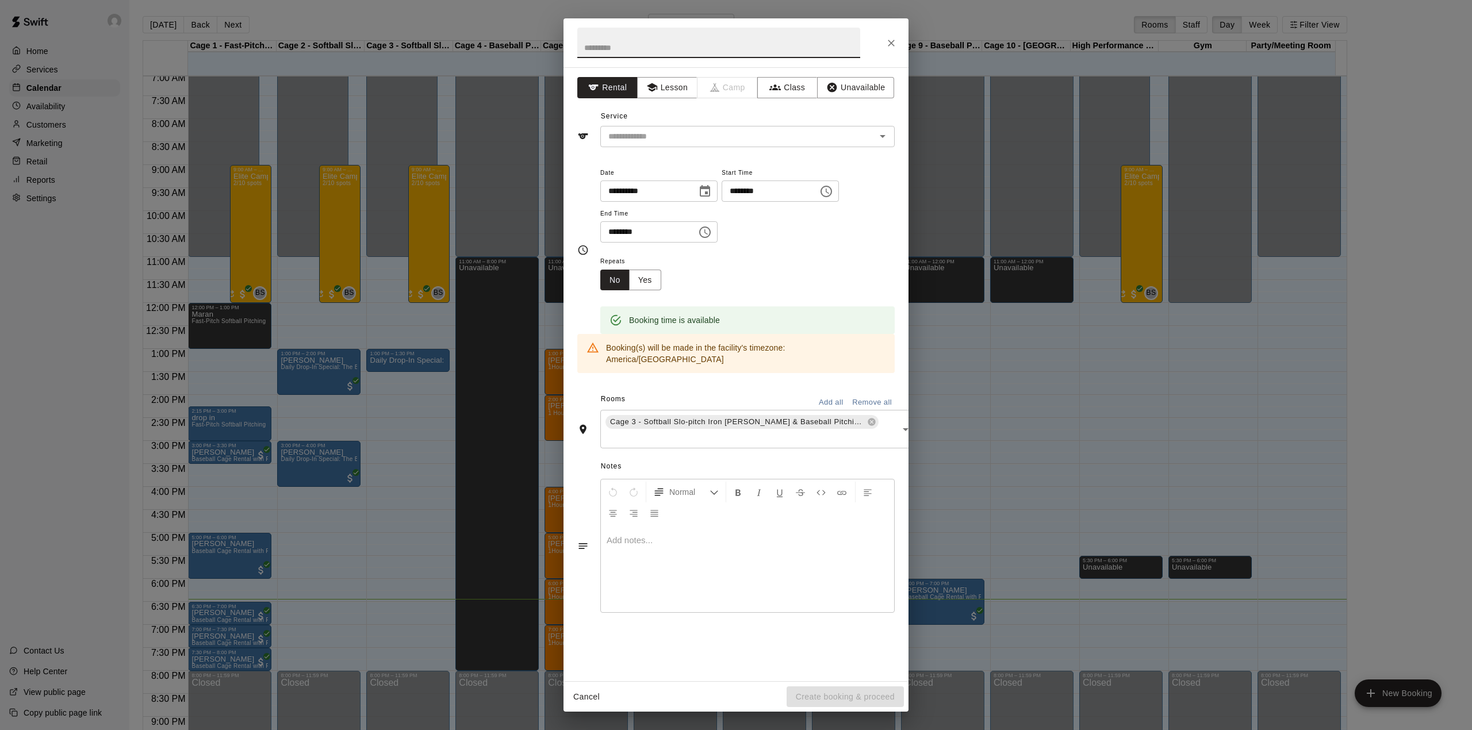
click at [622, 40] on input "text" at bounding box center [718, 43] width 283 height 30
click at [879, 136] on icon "Open" at bounding box center [883, 136] width 14 height 14
type input "****"
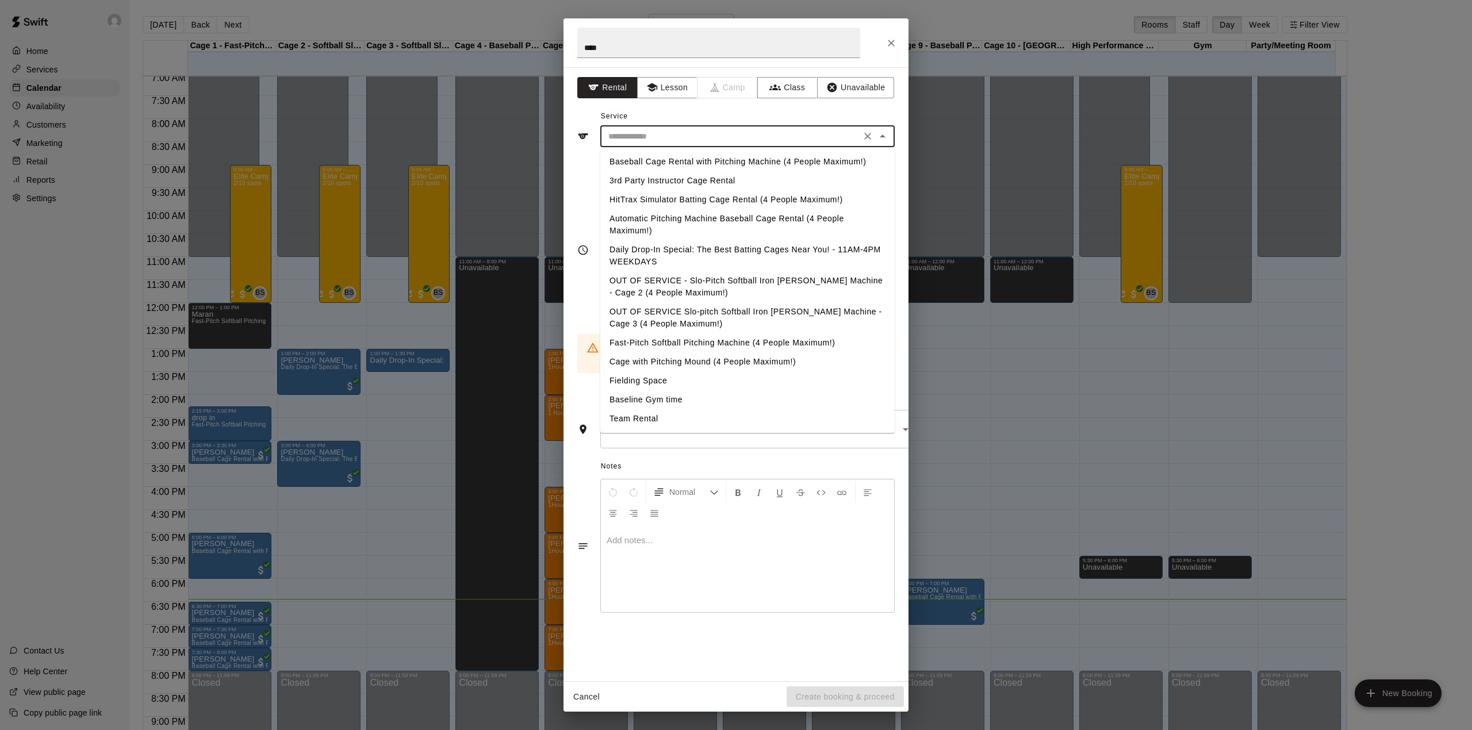
click at [723, 158] on li "Baseball Cage Rental with Pitching Machine (4 People Maximum!)" at bounding box center [747, 161] width 294 height 19
type input "**********"
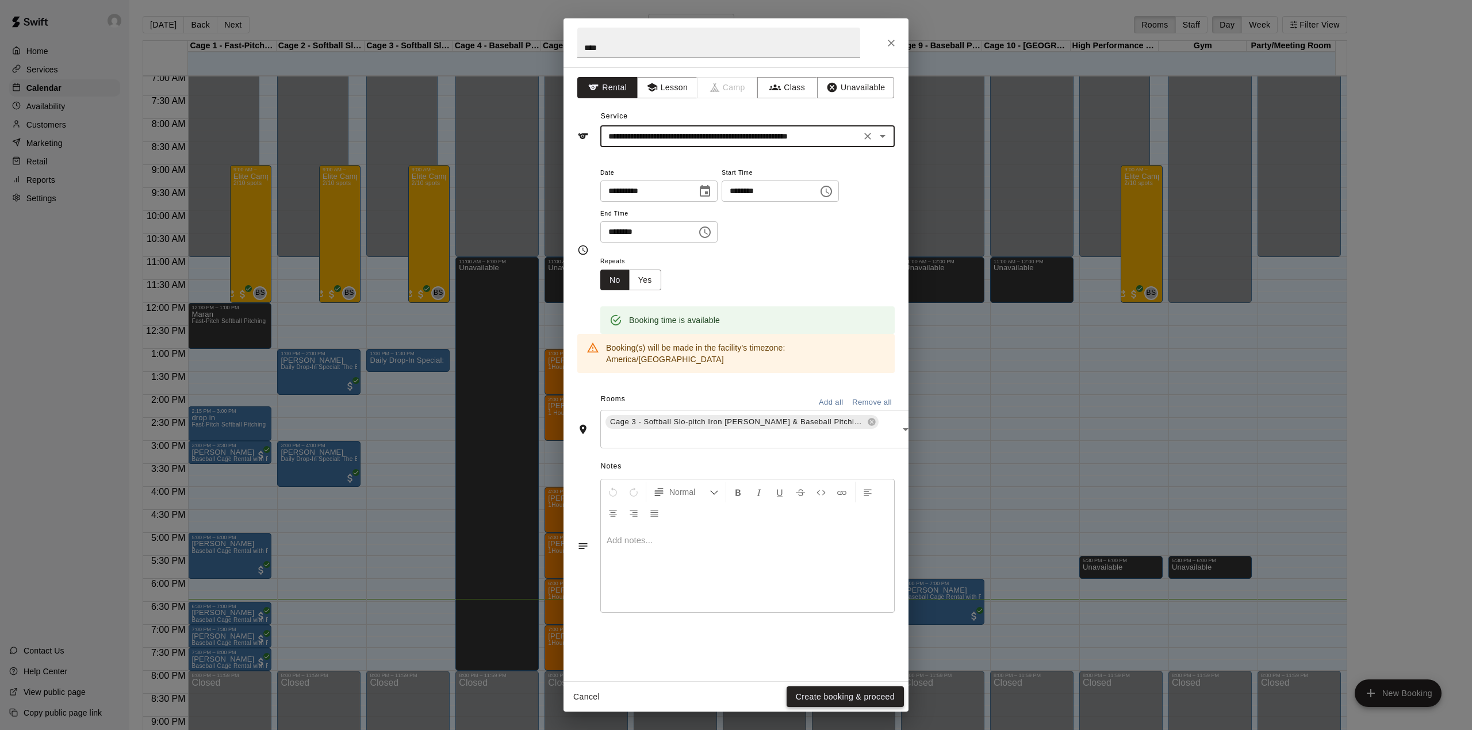
click at [848, 695] on button "Create booking & proceed" at bounding box center [845, 697] width 117 height 21
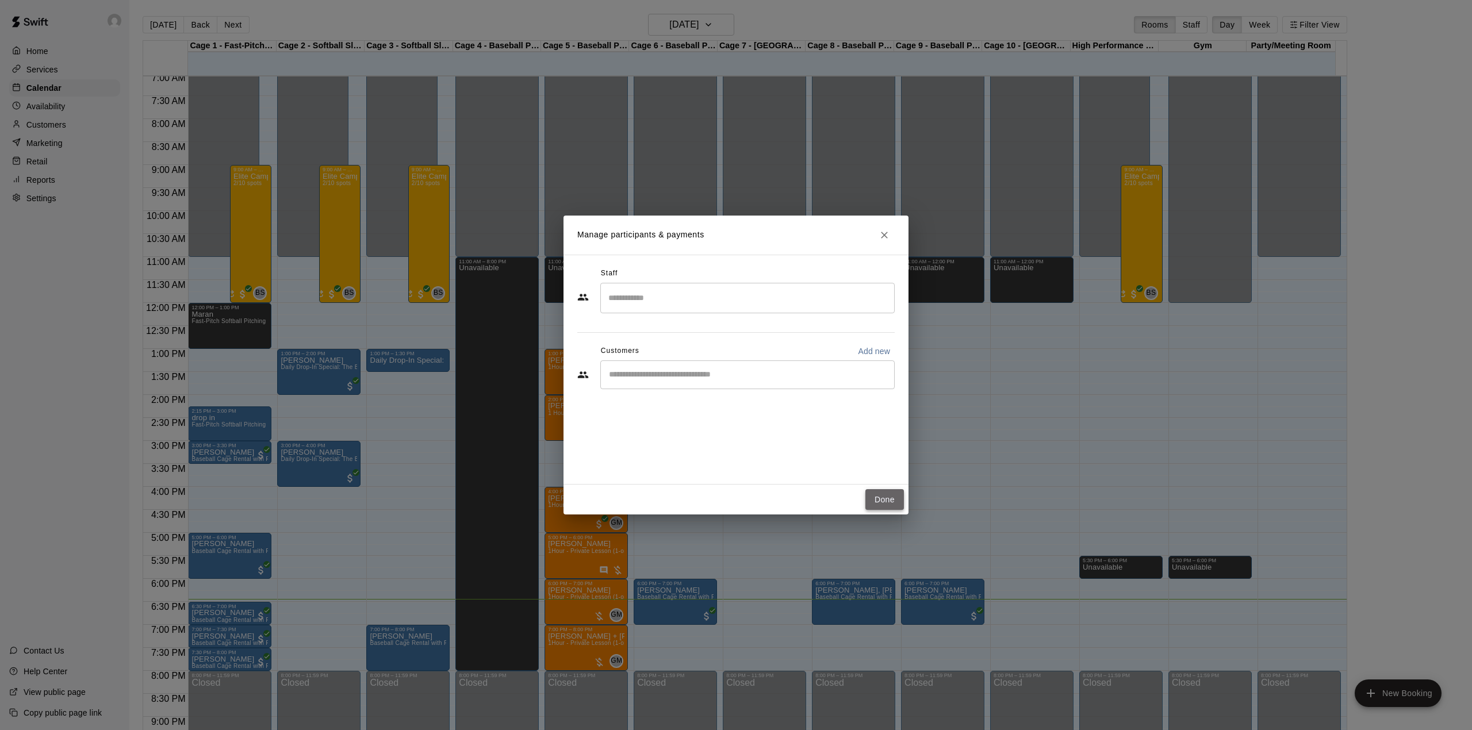
drag, startPoint x: 883, startPoint y: 495, endPoint x: 870, endPoint y: 498, distance: 13.7
click at [882, 495] on button "Done" at bounding box center [884, 499] width 39 height 21
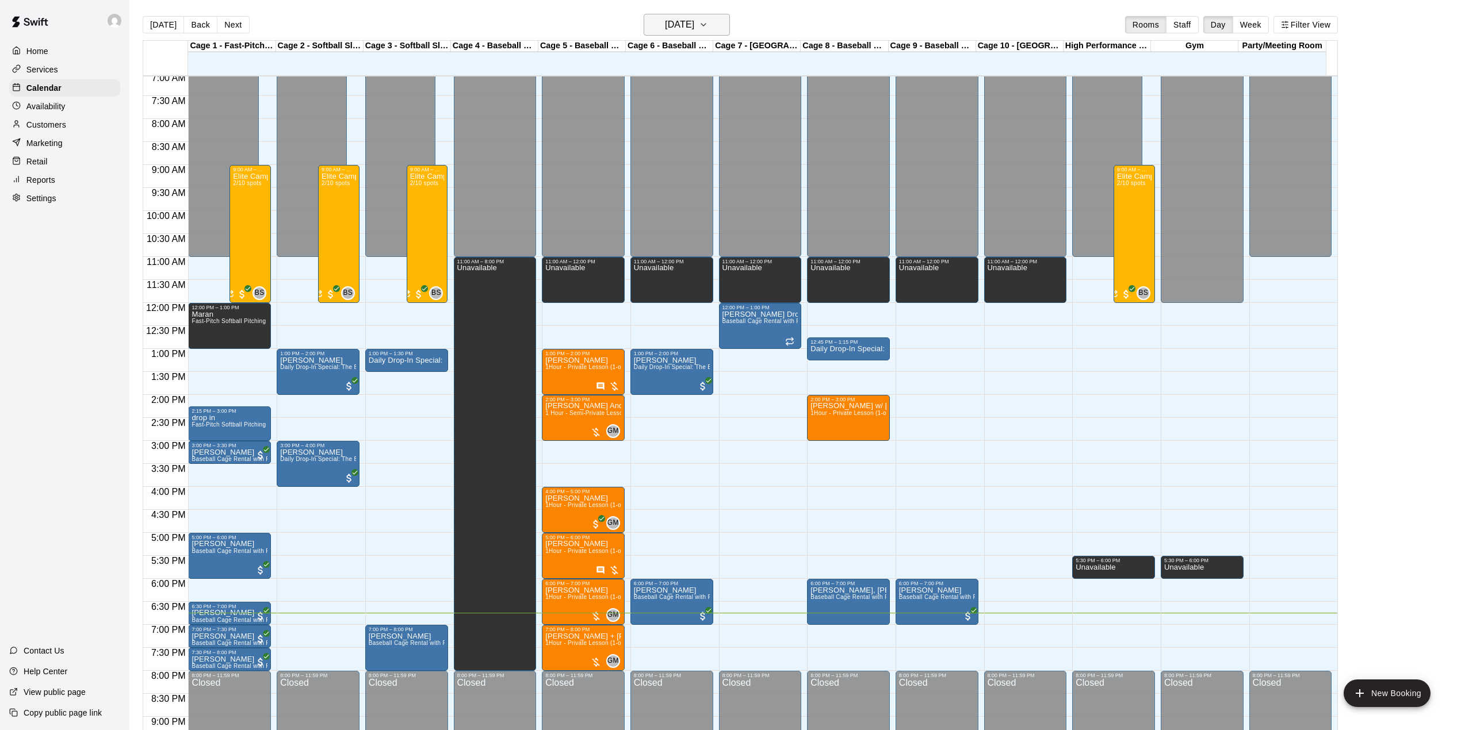
click at [694, 21] on h6 "[DATE]" at bounding box center [679, 25] width 29 height 16
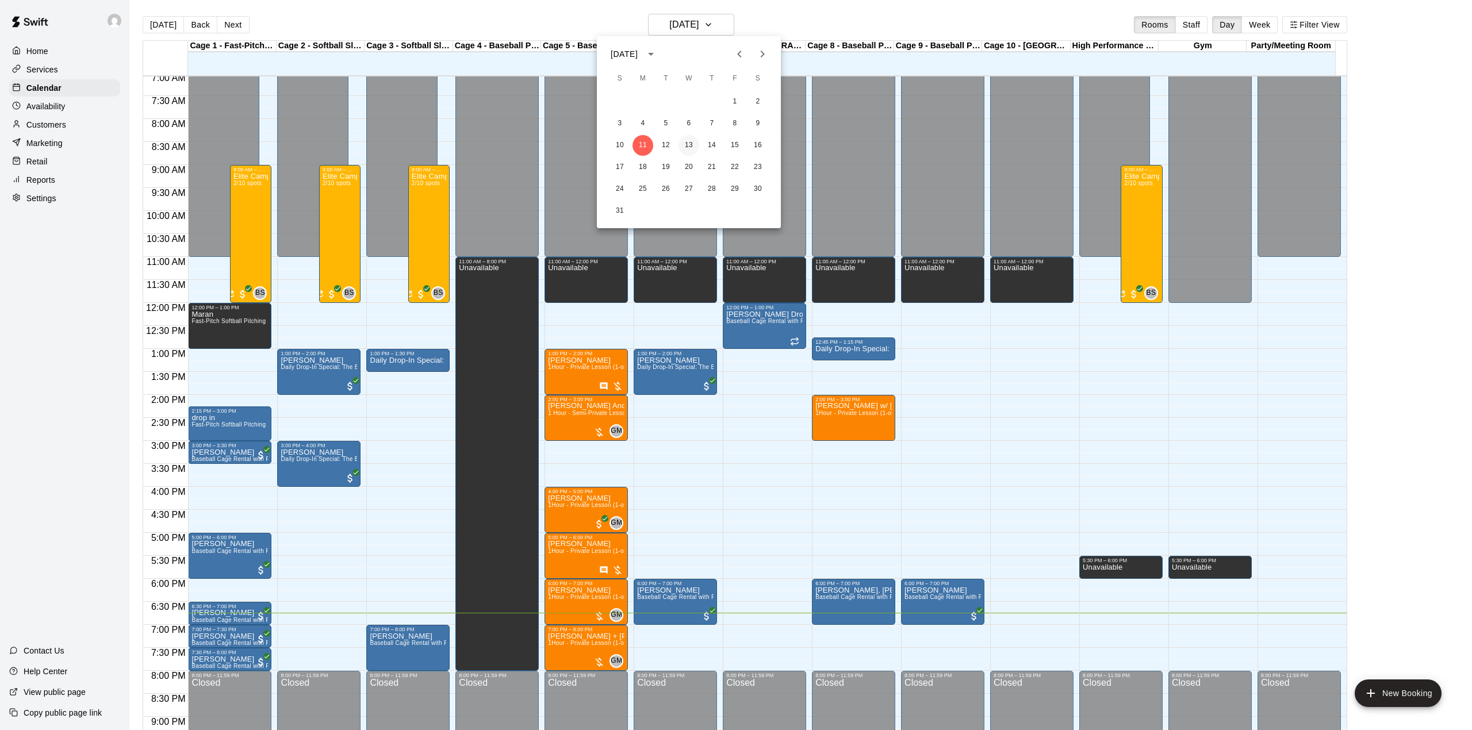
click at [690, 136] on button "13" at bounding box center [689, 145] width 21 height 21
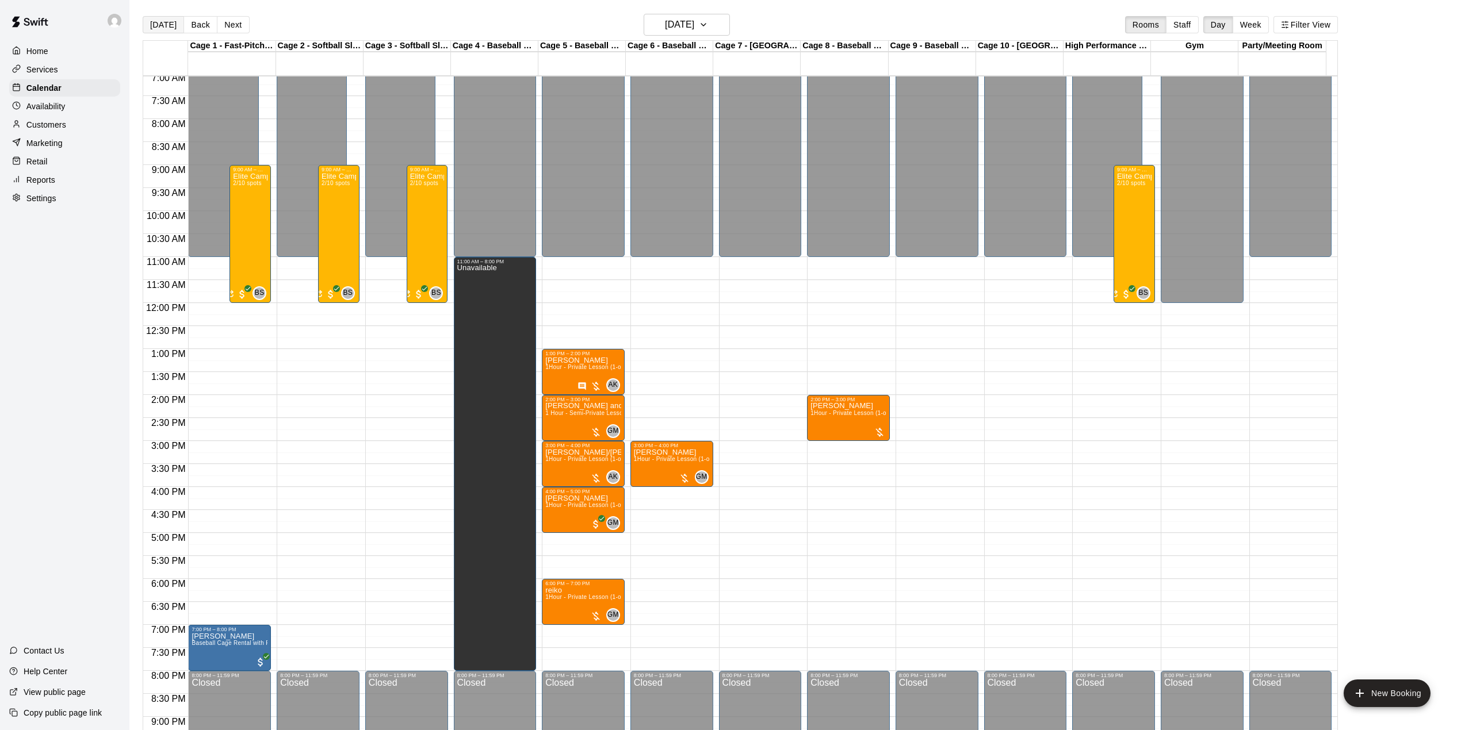
click at [160, 30] on button "[DATE]" at bounding box center [163, 24] width 41 height 17
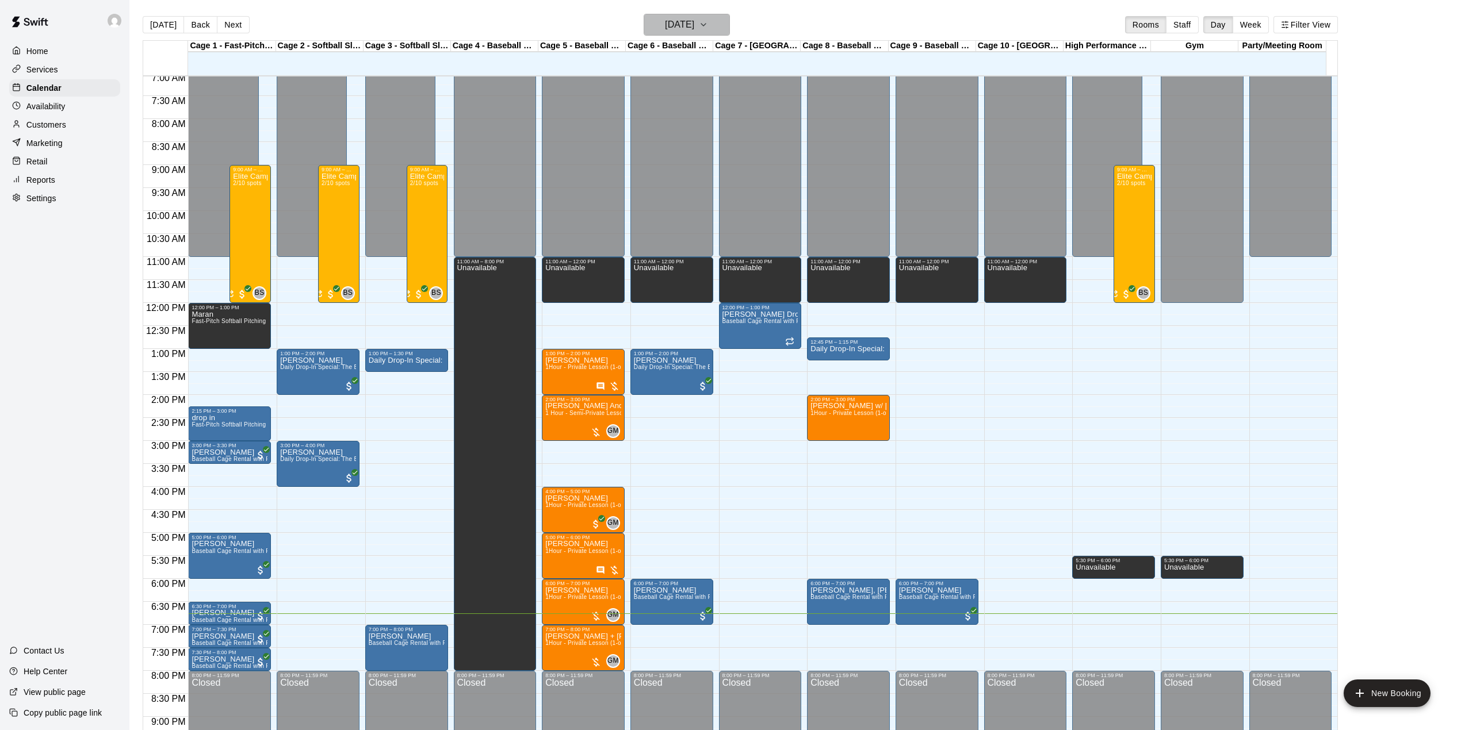
click at [694, 17] on h6 "[DATE]" at bounding box center [679, 25] width 29 height 16
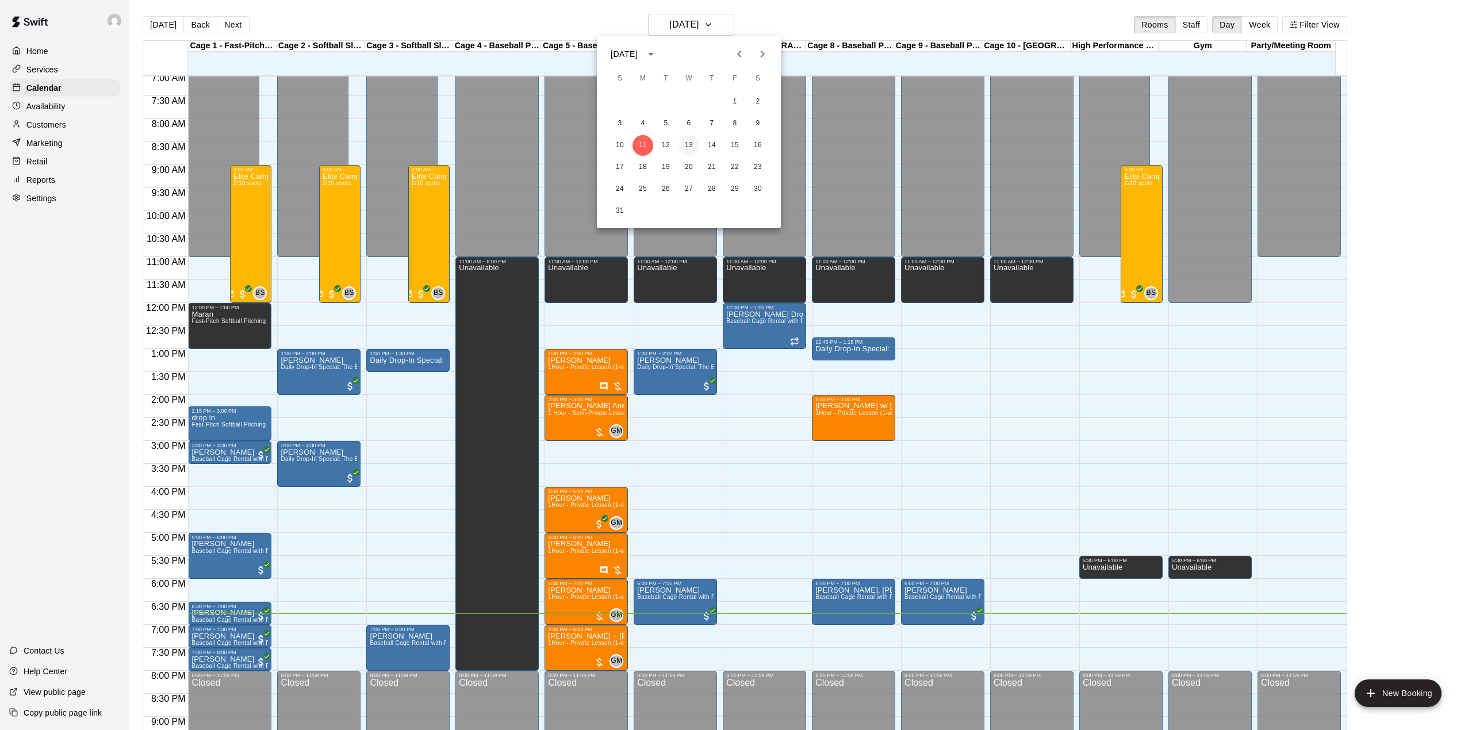
click at [684, 139] on button "13" at bounding box center [689, 145] width 21 height 21
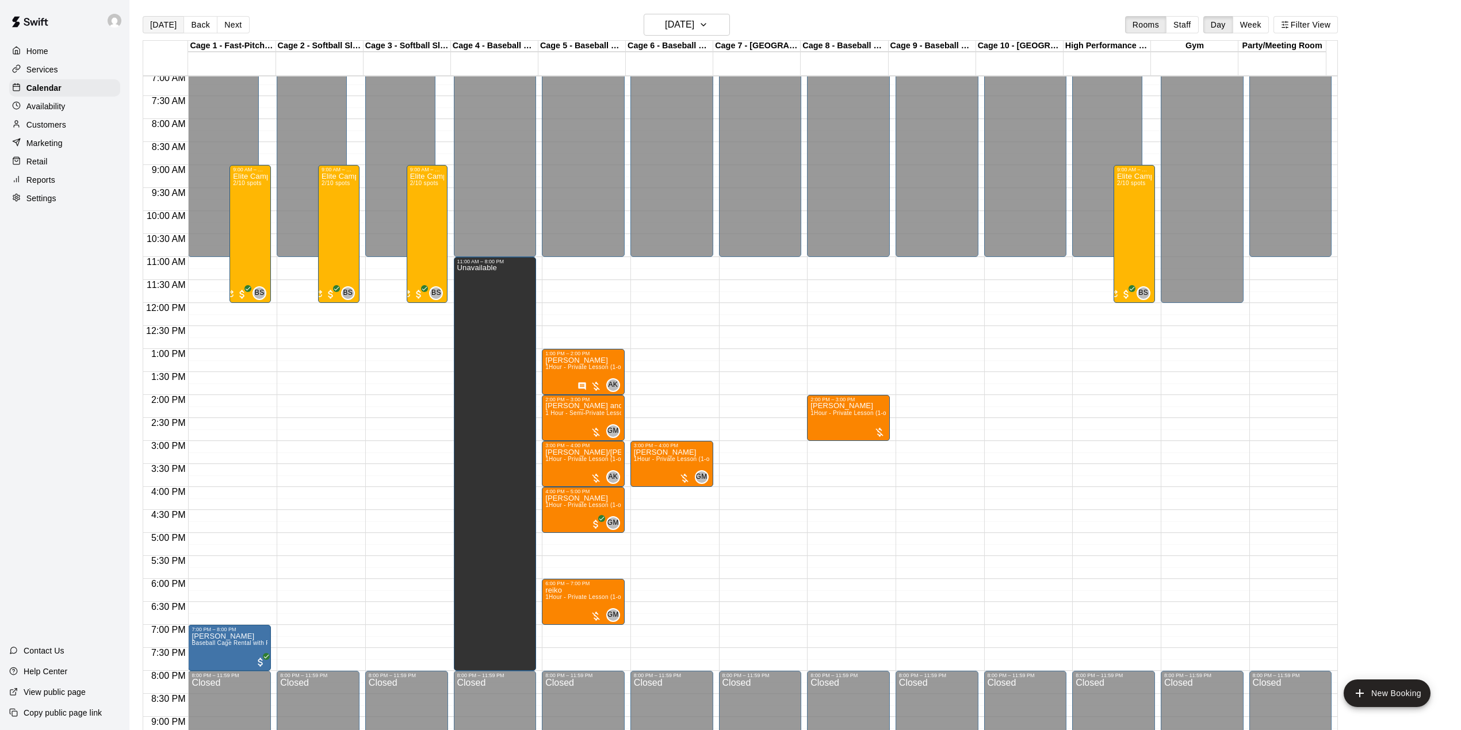
click at [162, 28] on button "[DATE]" at bounding box center [163, 24] width 41 height 17
